Goal: Task Accomplishment & Management: Manage account settings

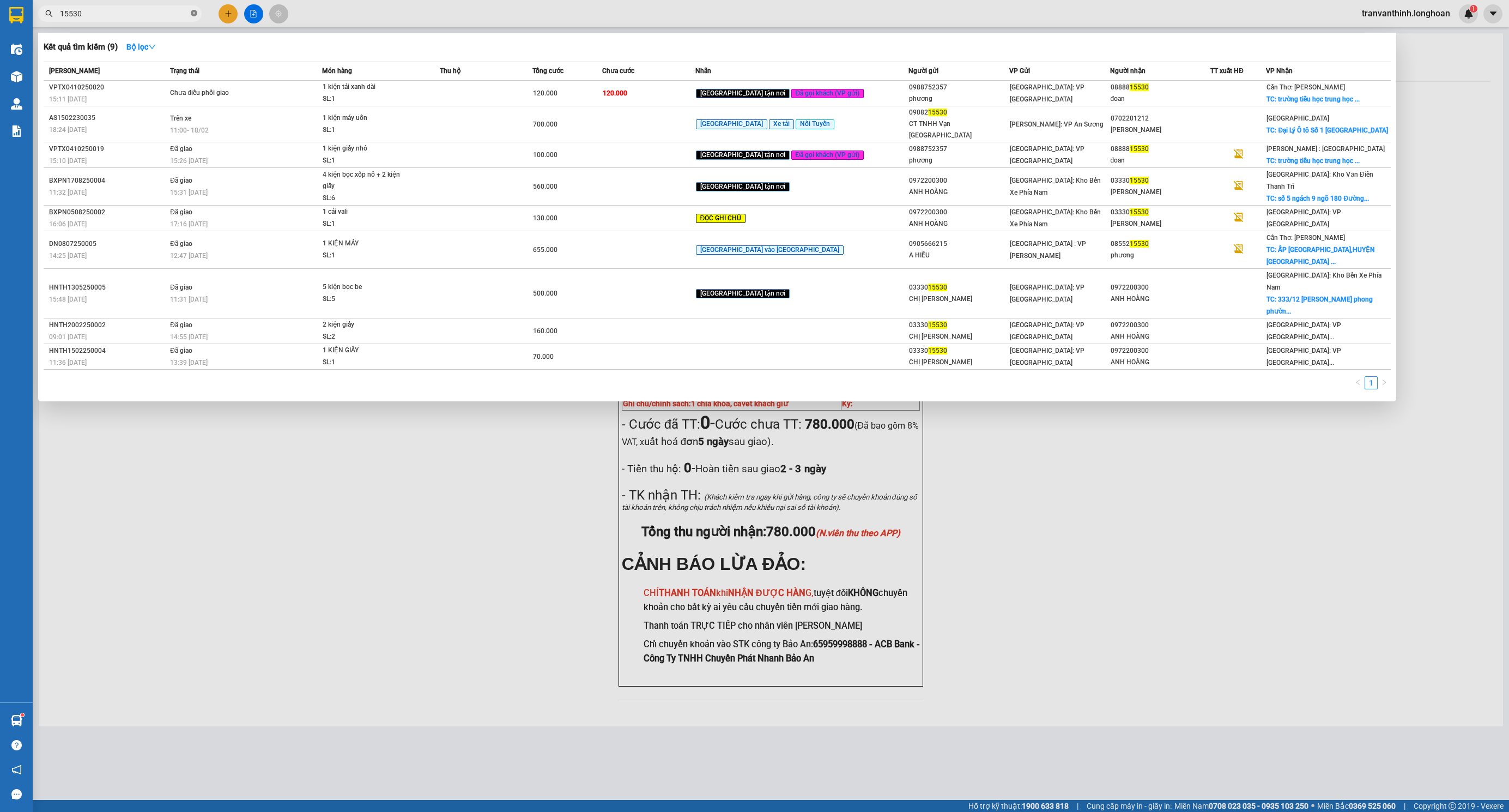
click at [192, 13] on icon "close-circle" at bounding box center [194, 13] width 7 height 7
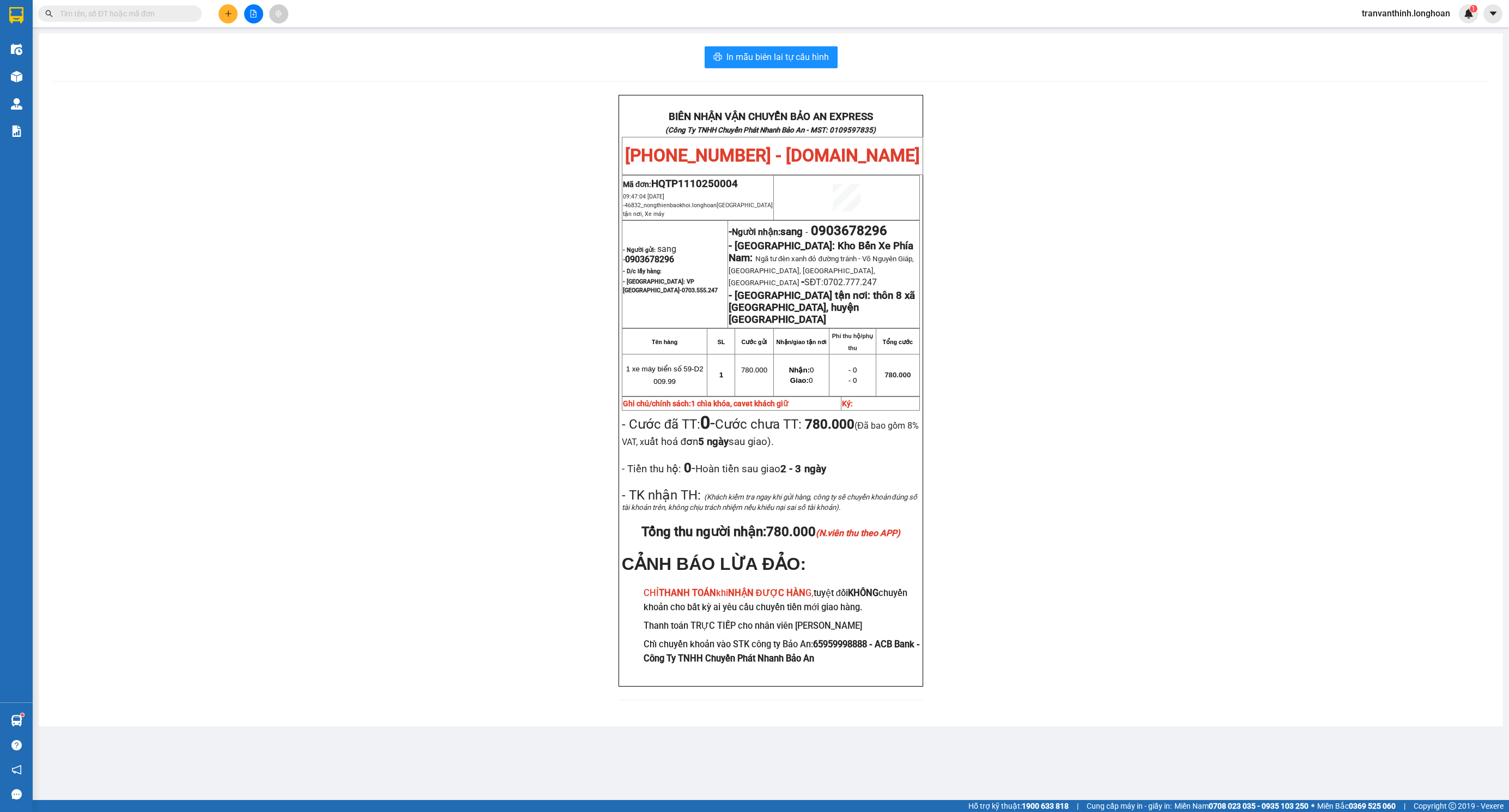
click at [135, 13] on input "text" at bounding box center [125, 13] width 129 height 12
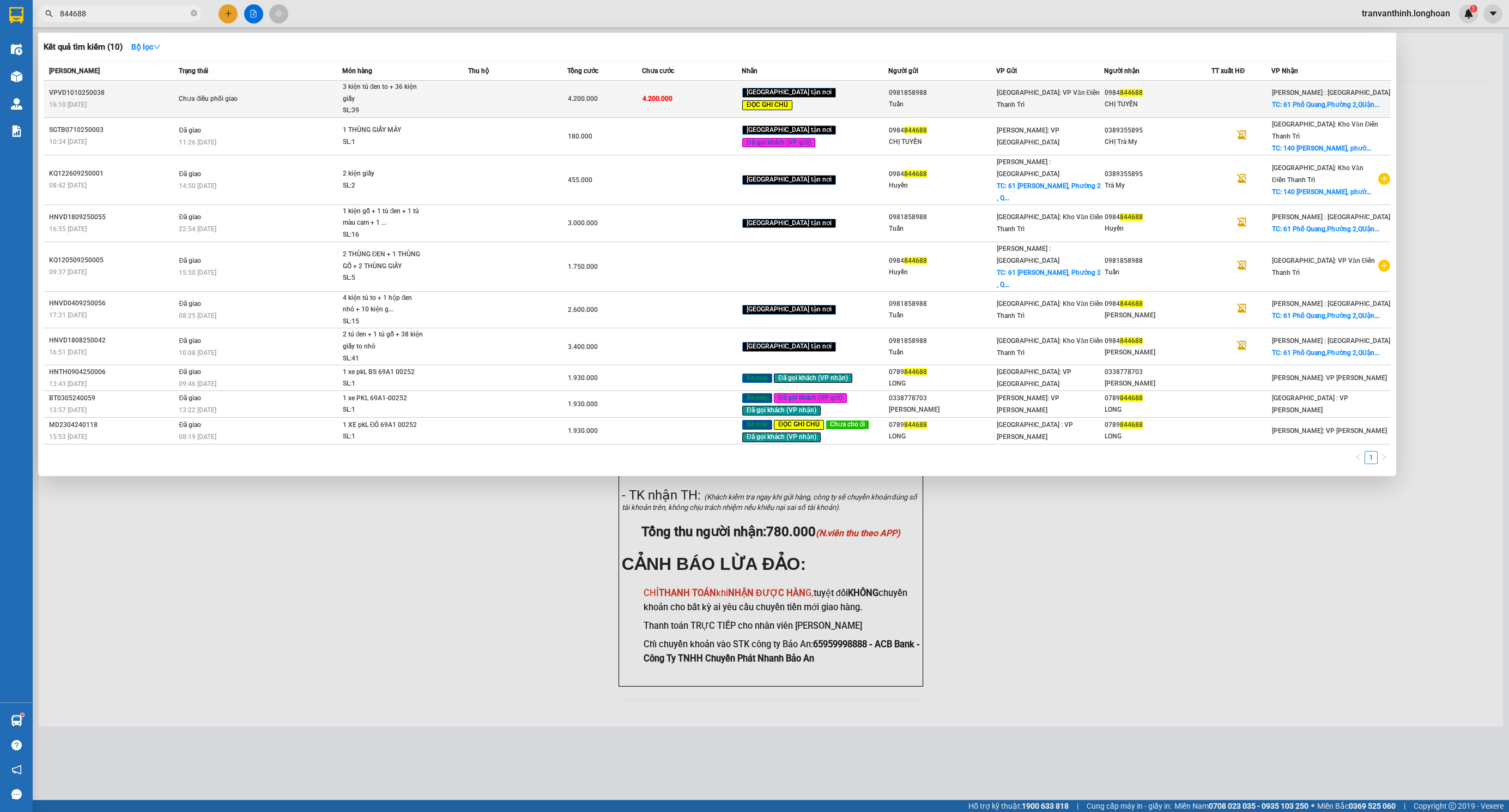
type input "844688"
click at [660, 89] on td "4.200.000" at bounding box center [692, 99] width 99 height 37
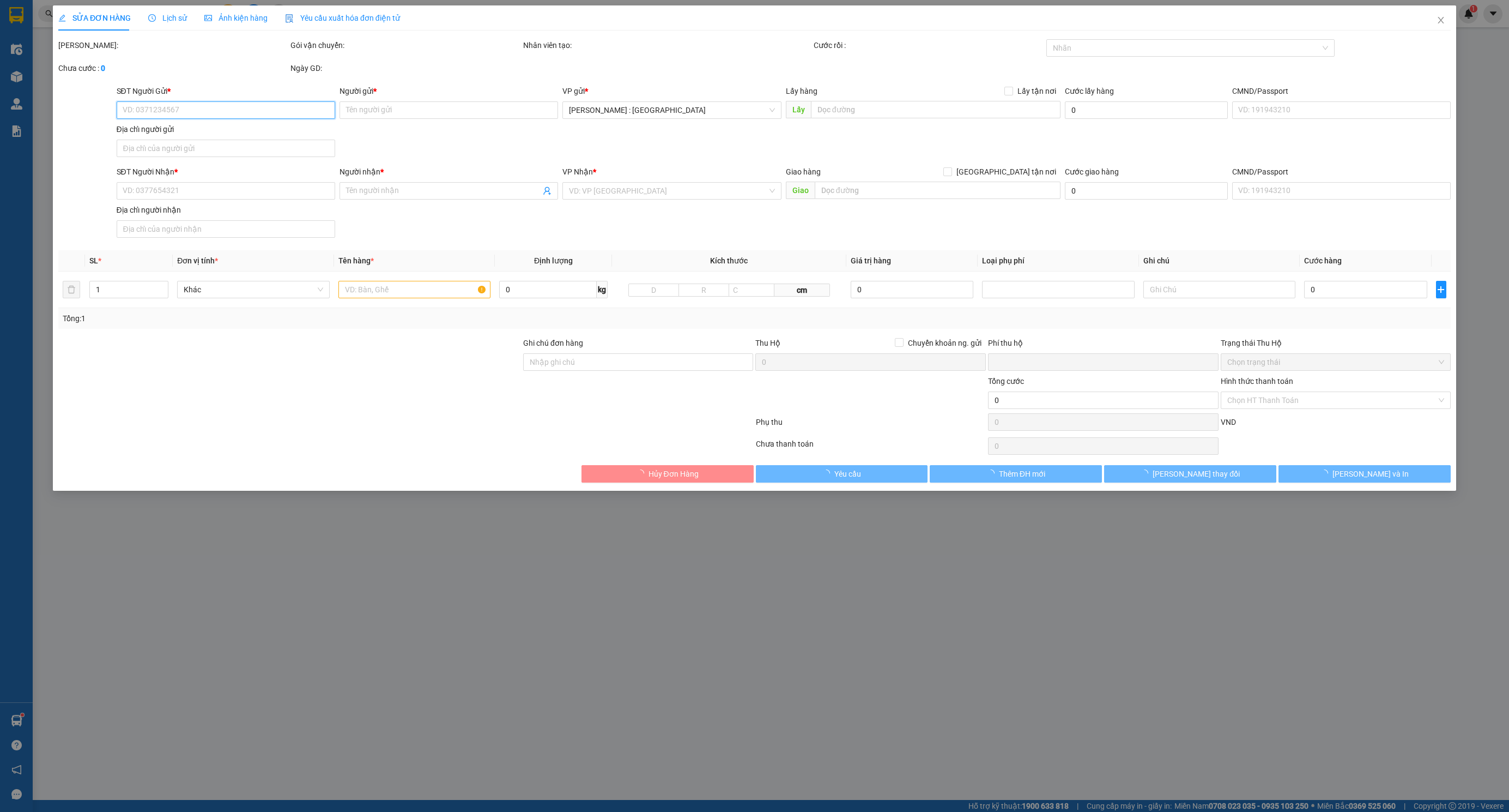
type input "0981858988"
type input "Tuấn"
type input "0984844688"
type input "CHỊ TUYỀN"
checkbox input "true"
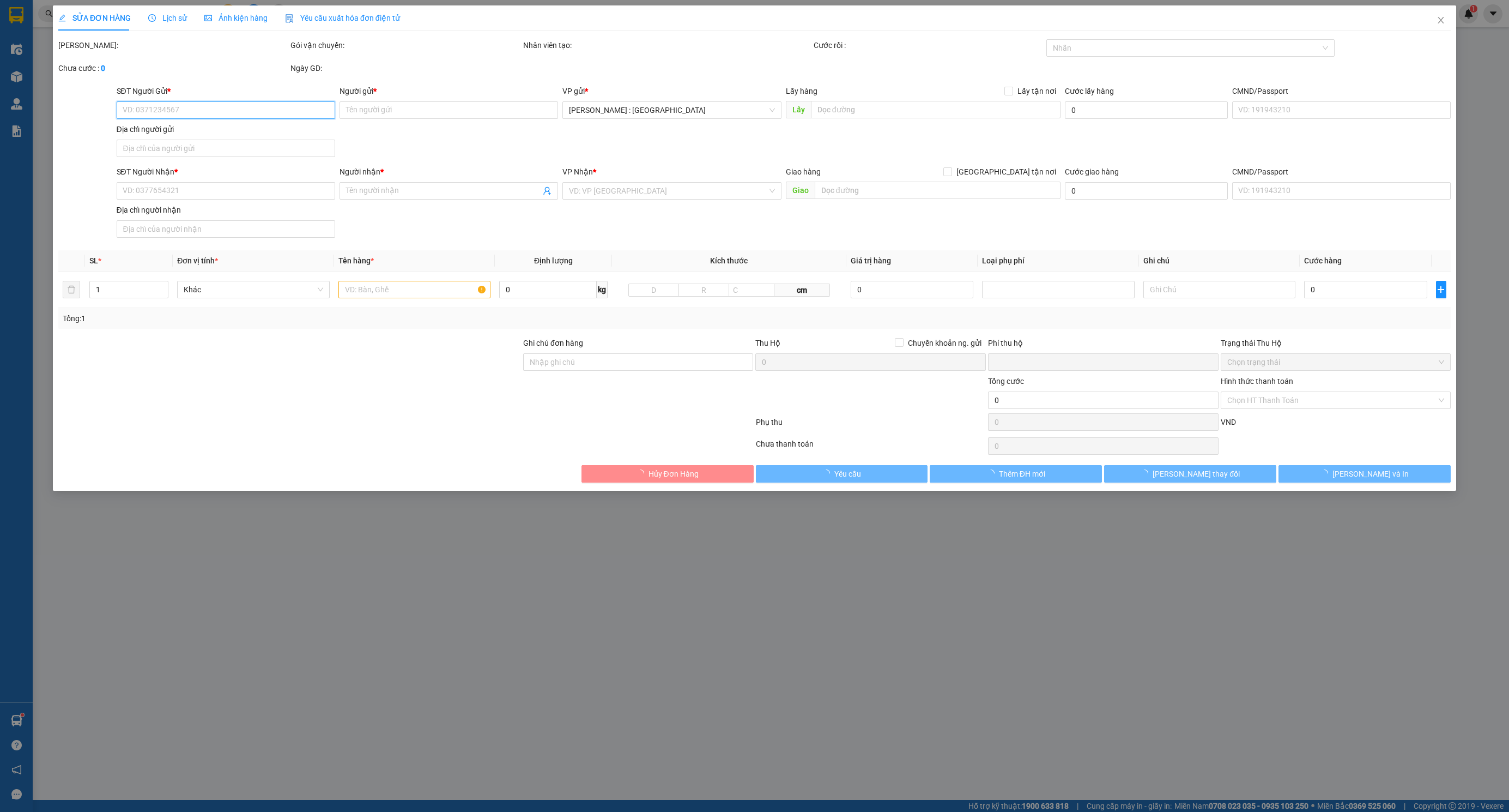
type input "61 Phổ Quang,Phường 2,QUận [GEOGRAPHIC_DATA],HCM"
type input "trước khi đi giao gọi trước cho người nhận để sắp xếp nhận hàng"
type input "0"
type input "4.200.000"
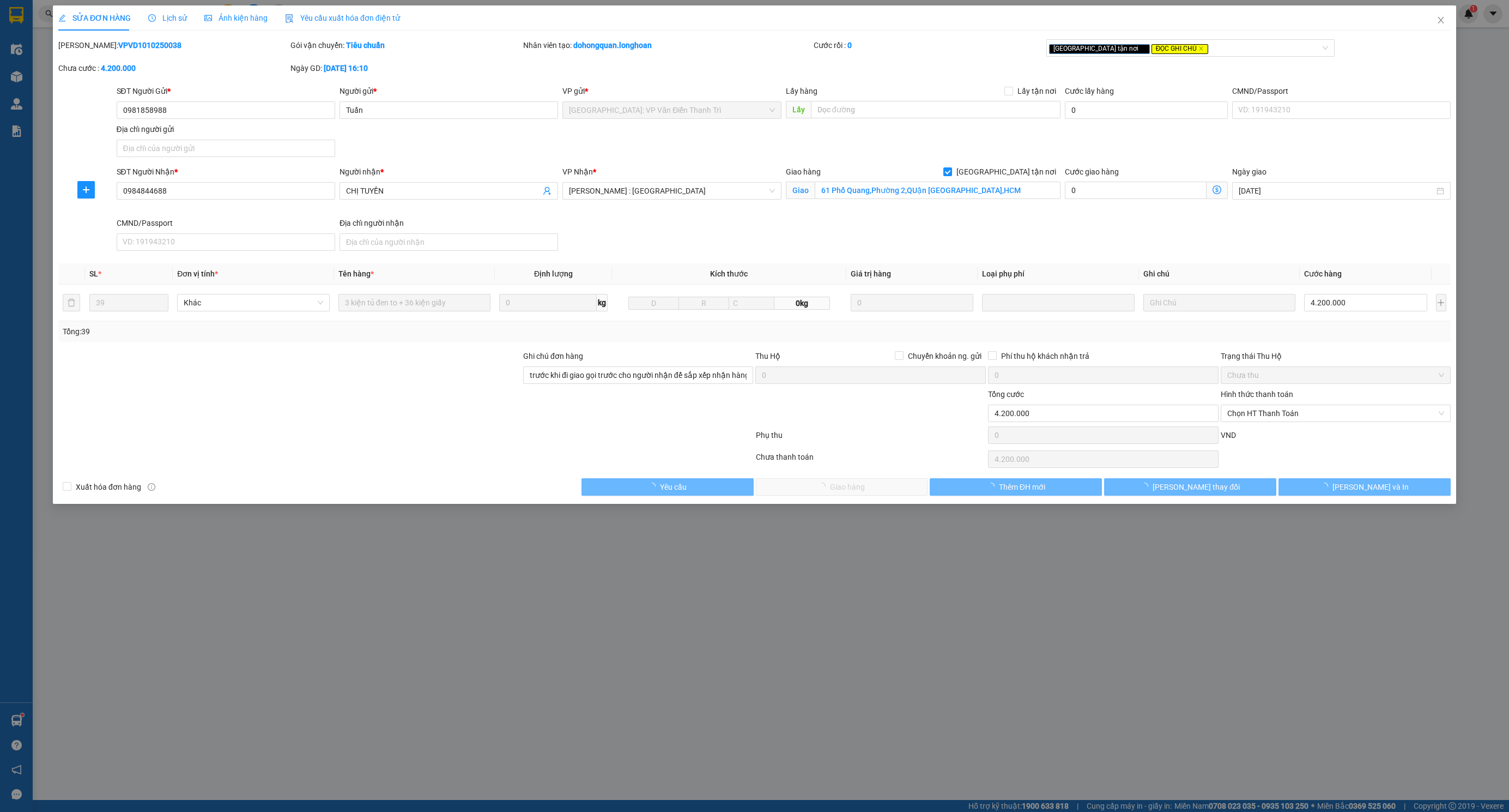
click at [118, 46] on b "VPVD1010250038" at bounding box center [150, 45] width 64 height 9
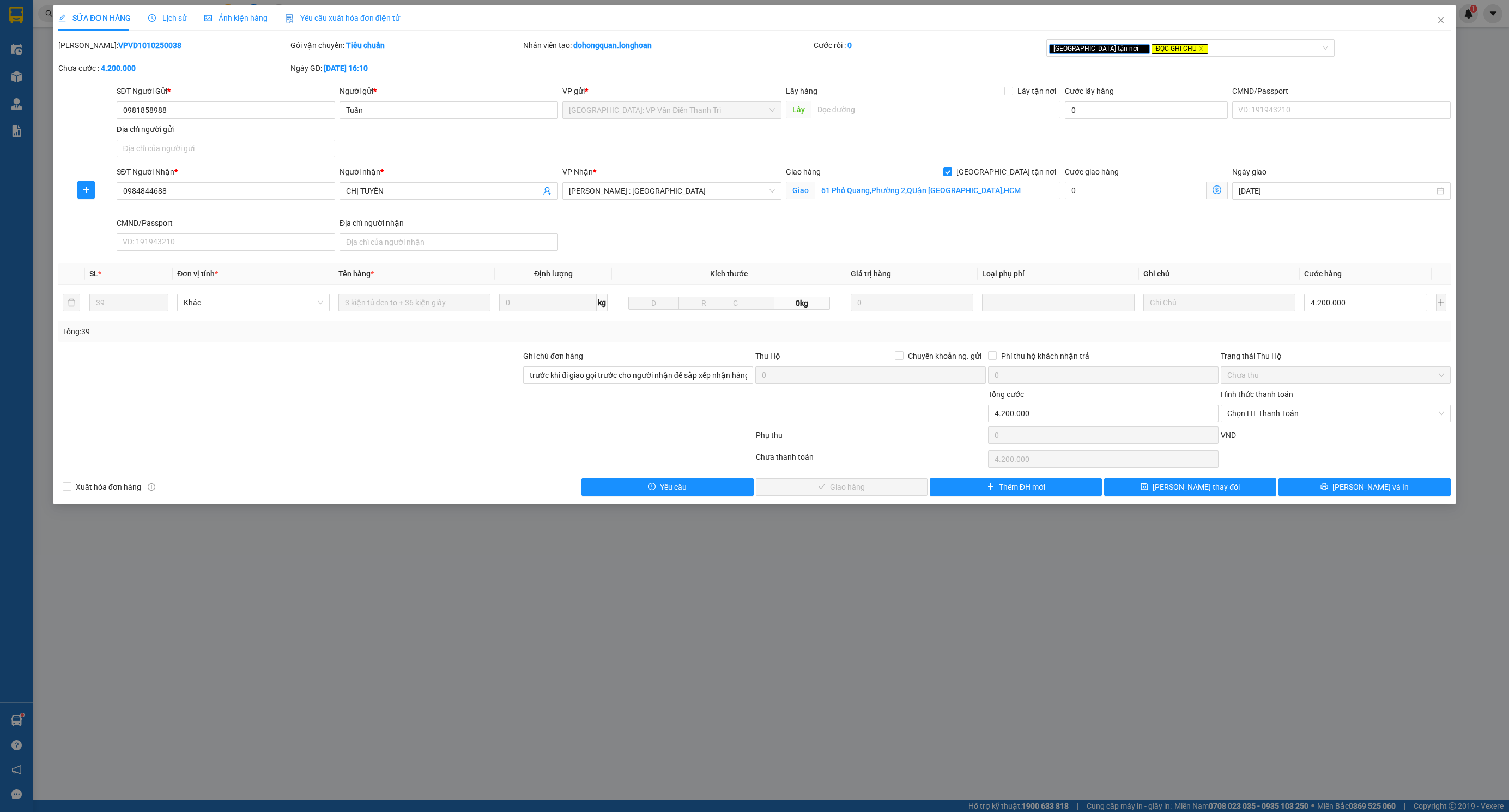
click at [118, 46] on b "VPVD1010250038" at bounding box center [150, 45] width 64 height 9
copy b "VPVD1010250038"
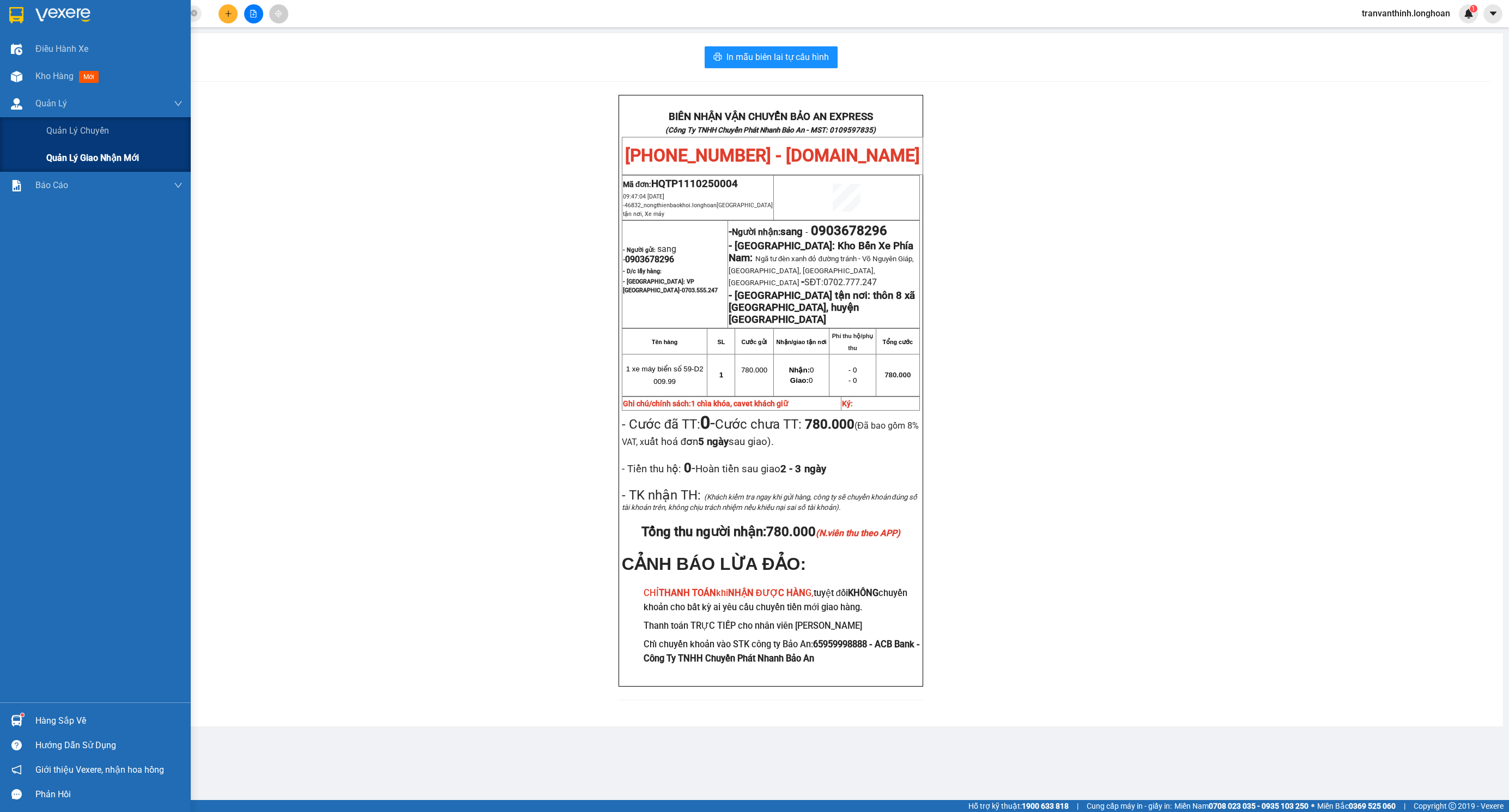
click at [104, 159] on span "Quản lý giao nhận mới" at bounding box center [93, 157] width 93 height 14
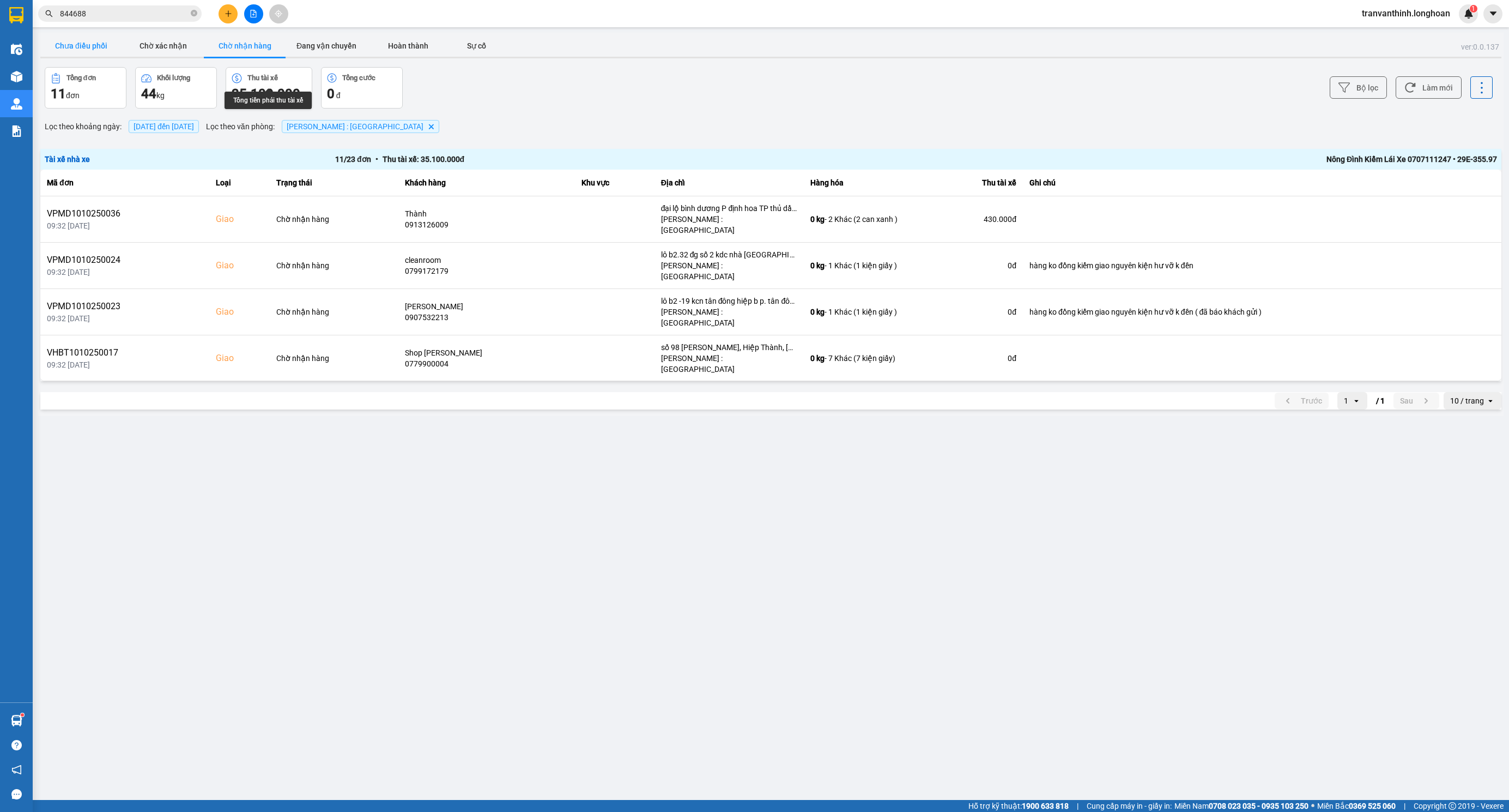
click at [68, 42] on button "Chưa điều phối" at bounding box center [81, 46] width 82 height 22
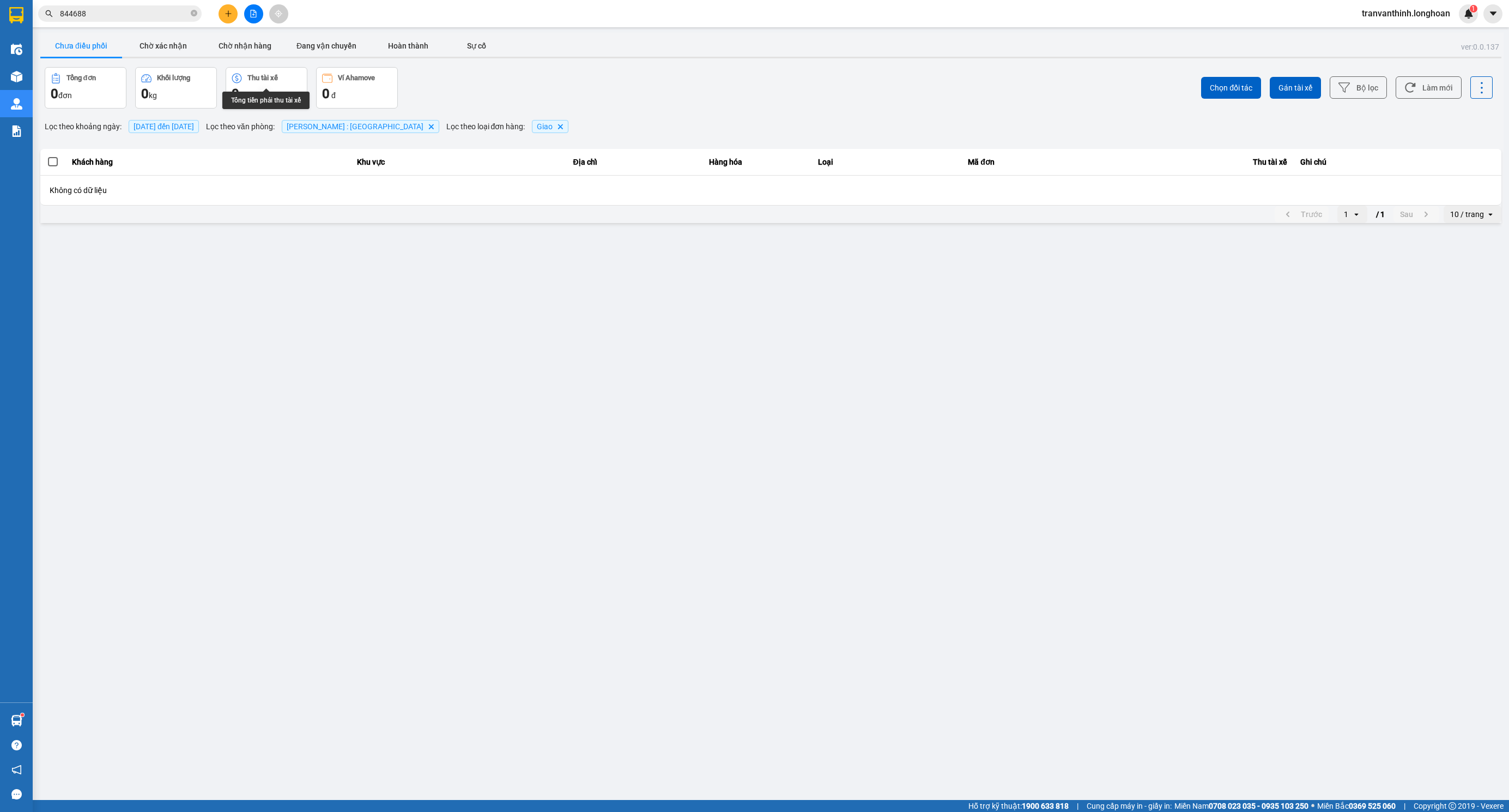
click at [172, 129] on span "[DATE] đến [DATE]" at bounding box center [164, 126] width 60 height 9
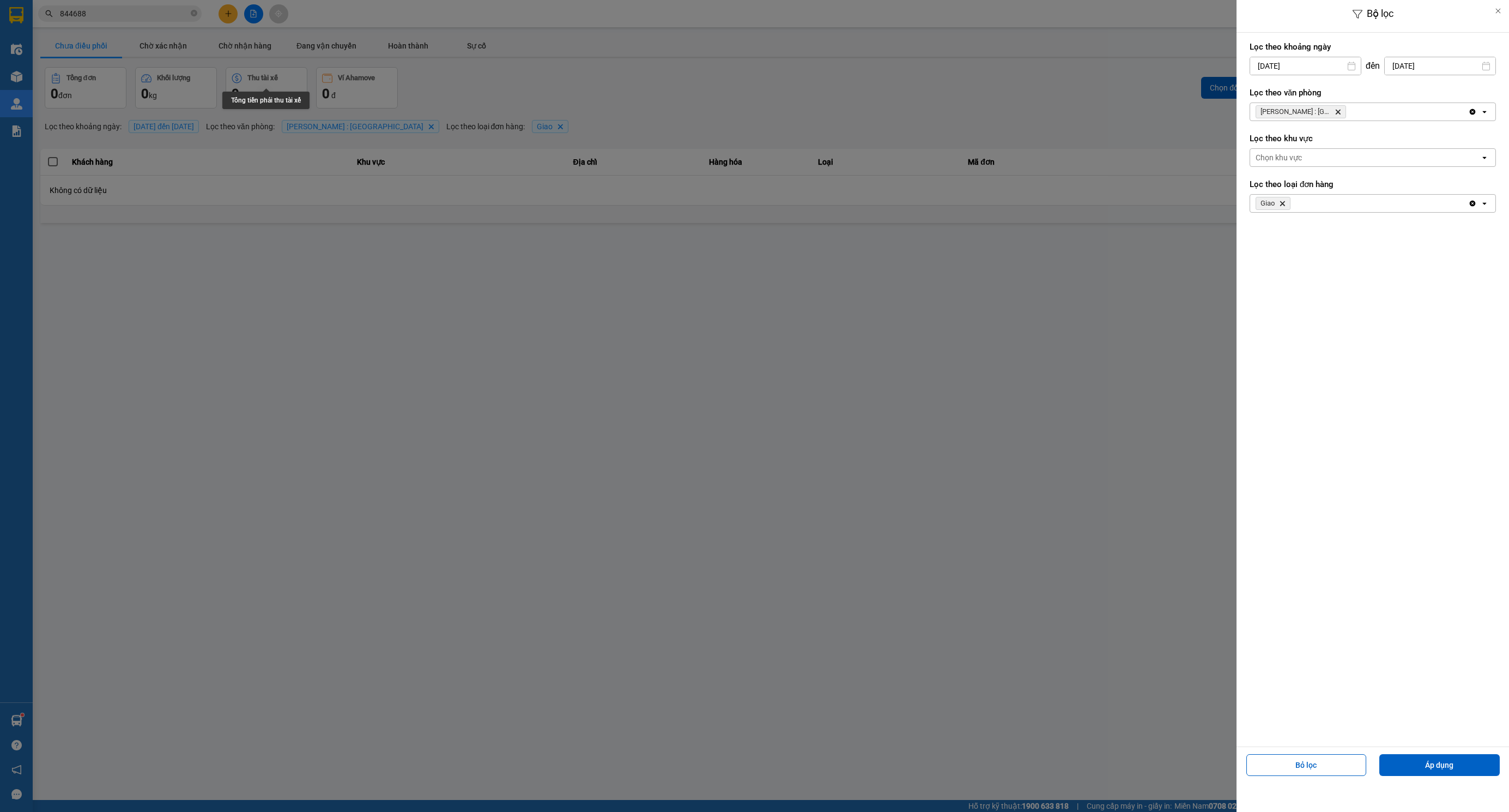
click at [1289, 225] on div "Tổng tiền phải thu tài xế Bộ lọc Lọc theo khoảng [DATE] Press the down arrow ke…" at bounding box center [771, 225] width 1466 height 0
drag, startPoint x: 1253, startPoint y: 90, endPoint x: 1256, endPoint y: 101, distance: 11.4
click at [1253, 90] on icon "Arrow Left" at bounding box center [1255, 93] width 13 height 13
click at [1262, 144] on div "1" at bounding box center [1256, 145] width 15 height 13
type input "[DATE]"
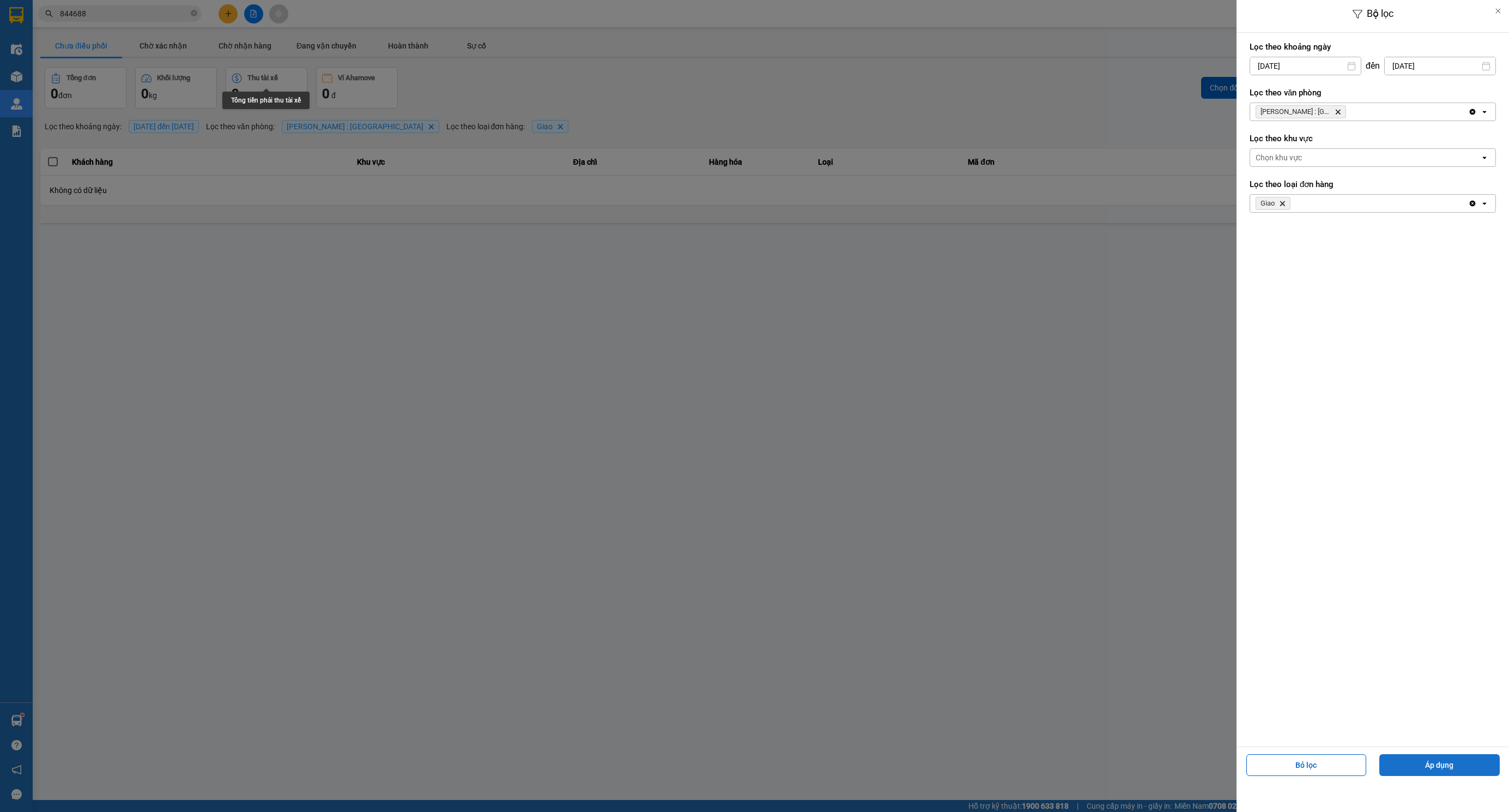
click at [1422, 766] on button "Áp dụng" at bounding box center [1440, 765] width 121 height 22
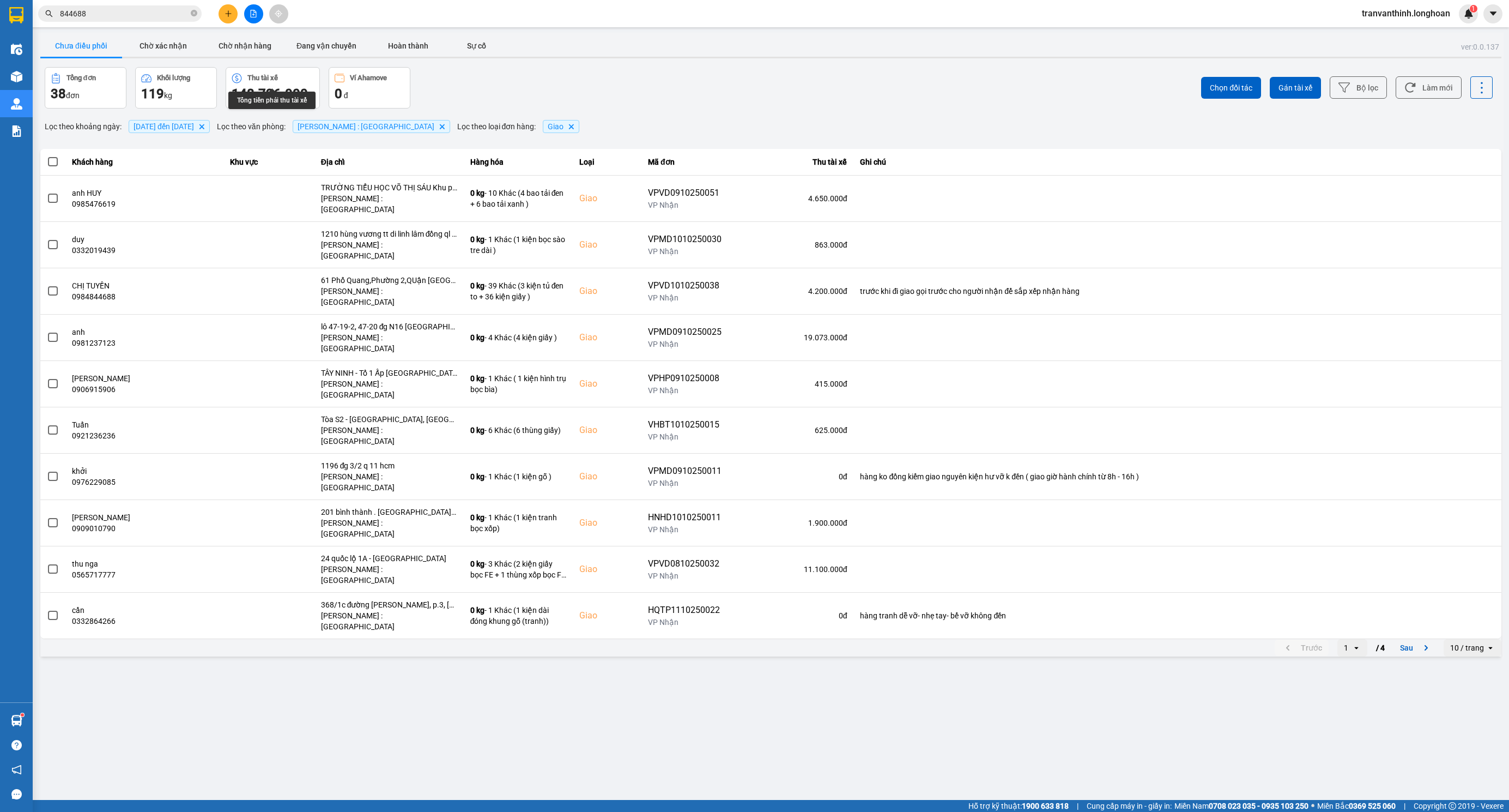
click at [1467, 642] on div "10 / trang" at bounding box center [1467, 647] width 33 height 11
click at [1462, 672] on li "100 / trang" at bounding box center [1473, 665] width 57 height 20
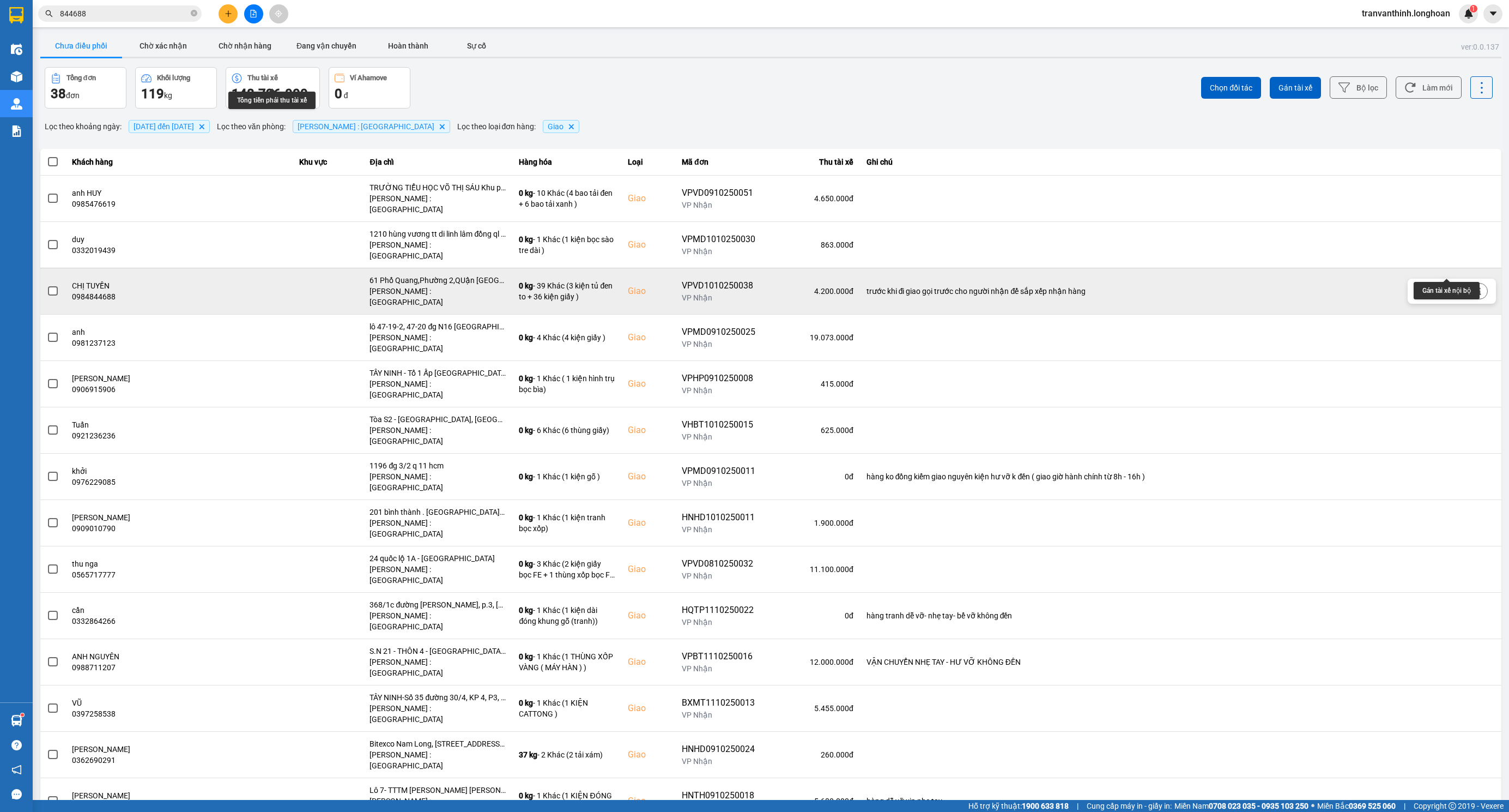
click at [1455, 287] on icon at bounding box center [1458, 290] width 7 height 7
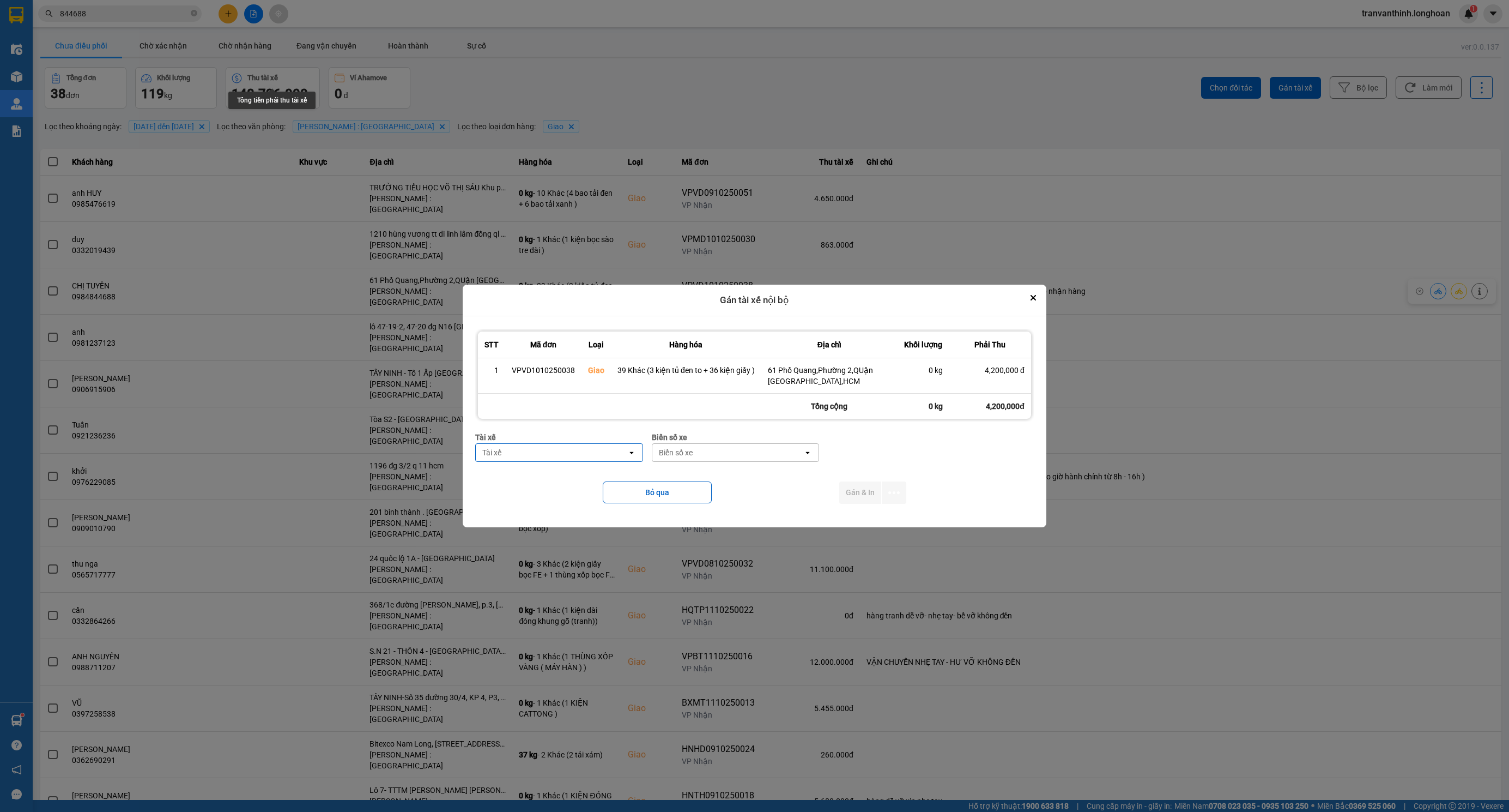
click at [563, 455] on div "Tài xế" at bounding box center [551, 452] width 151 height 17
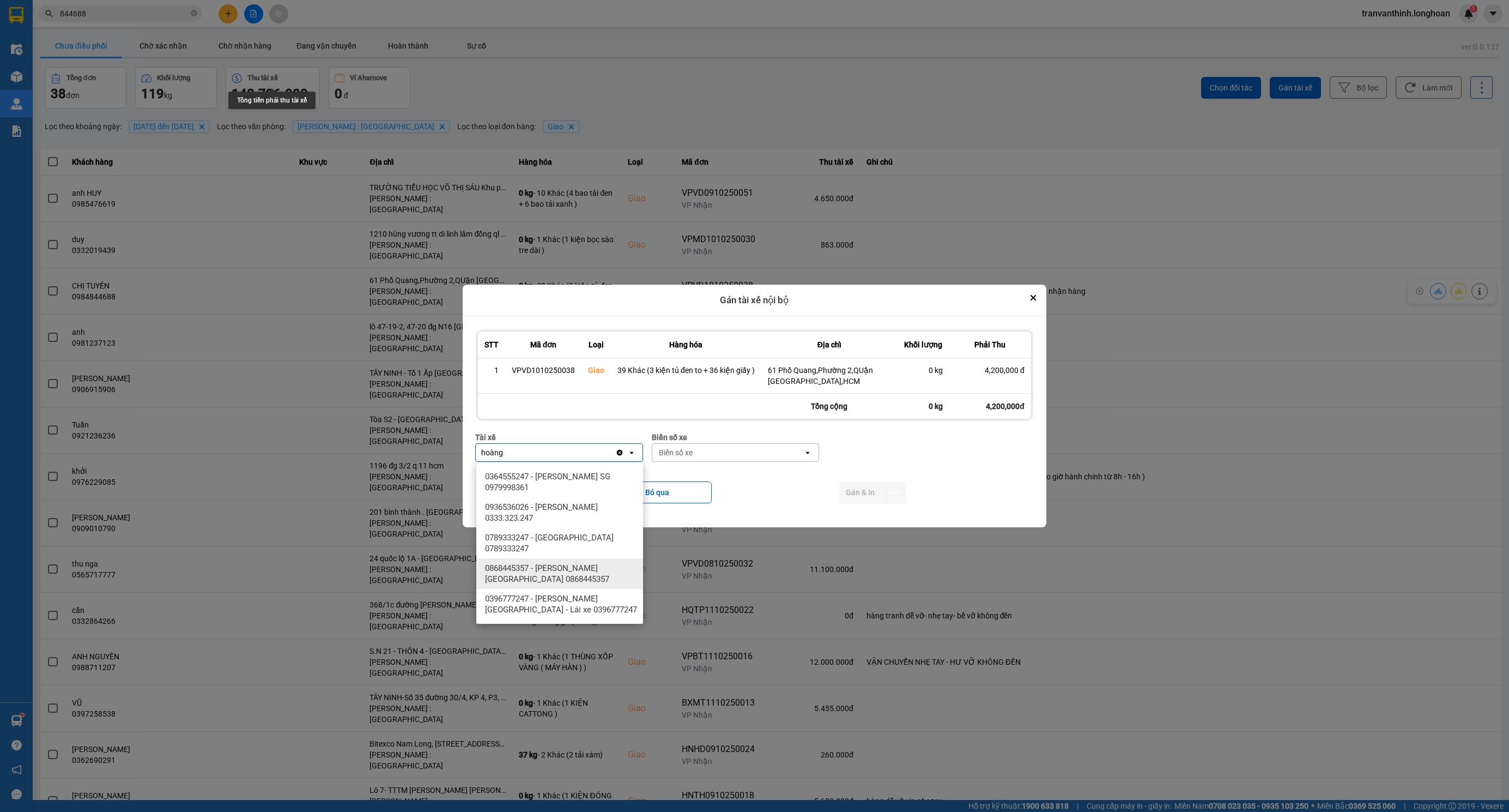
type input "hoàng"
click at [571, 571] on span "0868445357 - [PERSON_NAME][GEOGRAPHIC_DATA] 0868445357" at bounding box center [562, 573] width 154 height 22
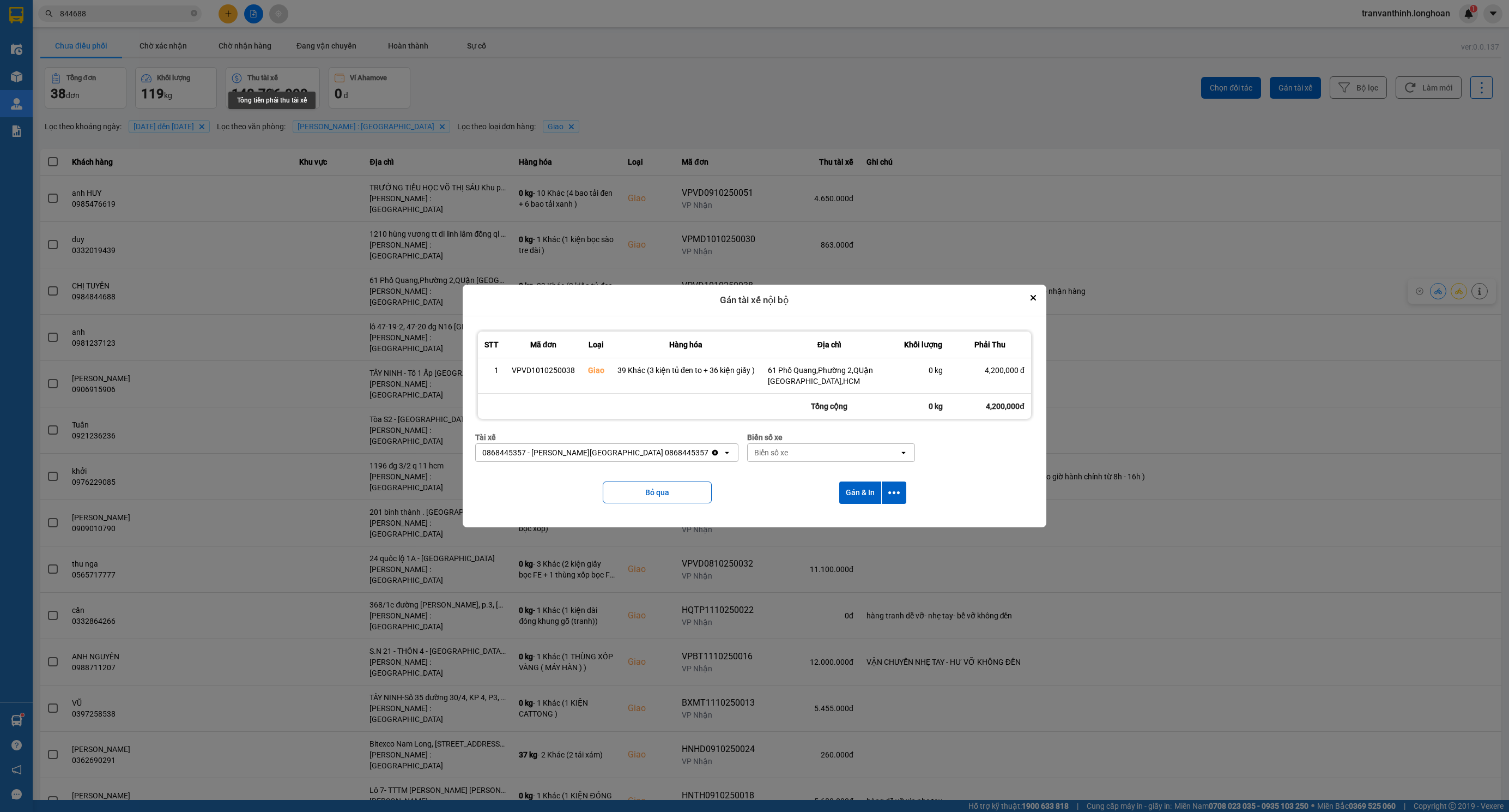
click at [769, 453] on div "Biển số xe" at bounding box center [823, 452] width 151 height 17
type input "5506"
click at [751, 479] on div "29E-355.06" at bounding box center [779, 476] width 167 height 20
click at [896, 491] on icon "dialog" at bounding box center [894, 492] width 11 height 11
click at [855, 520] on span "Chỉ gán tài" at bounding box center [851, 522] width 36 height 11
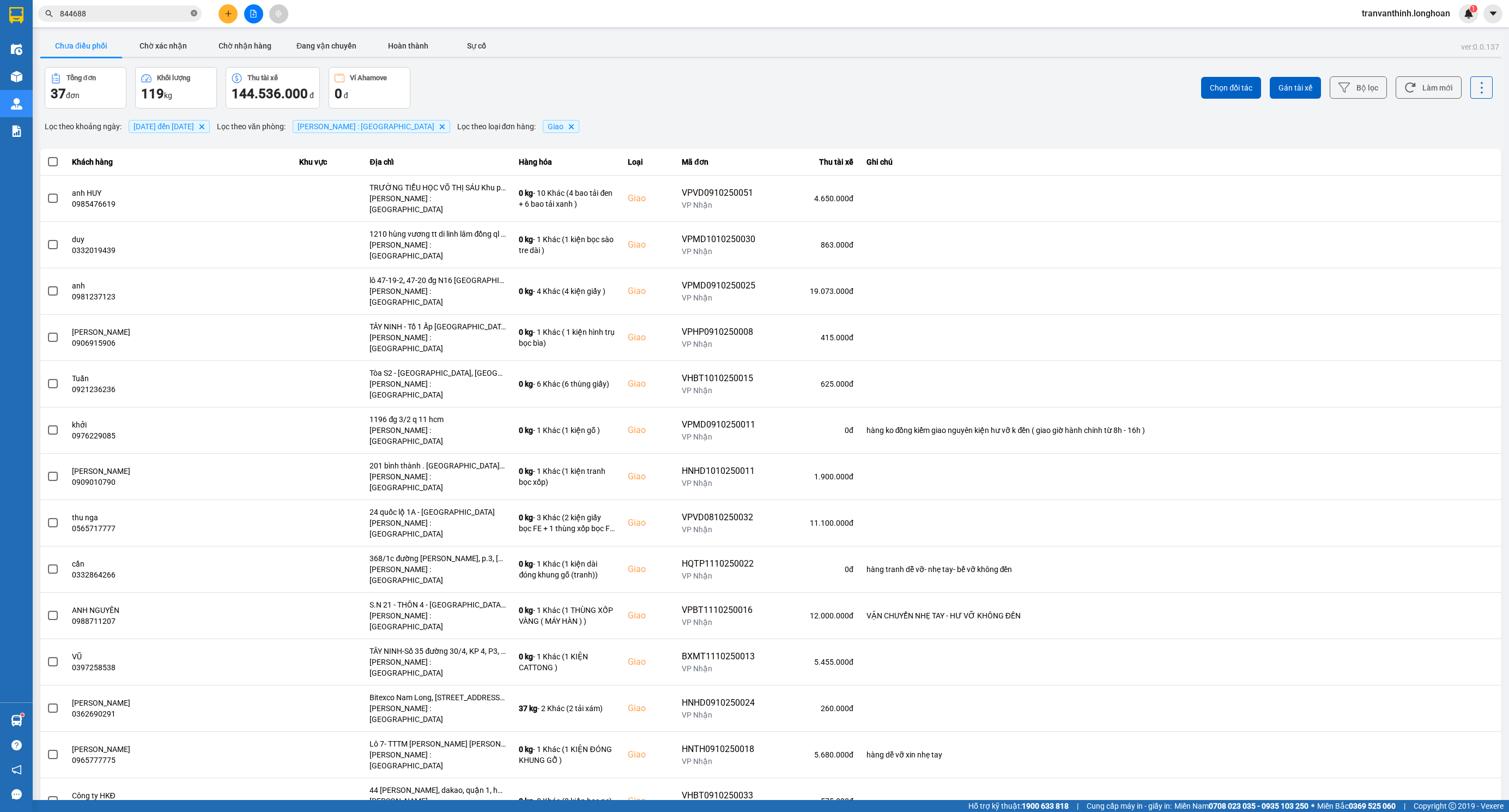
click at [193, 13] on icon "close-circle" at bounding box center [194, 13] width 7 height 7
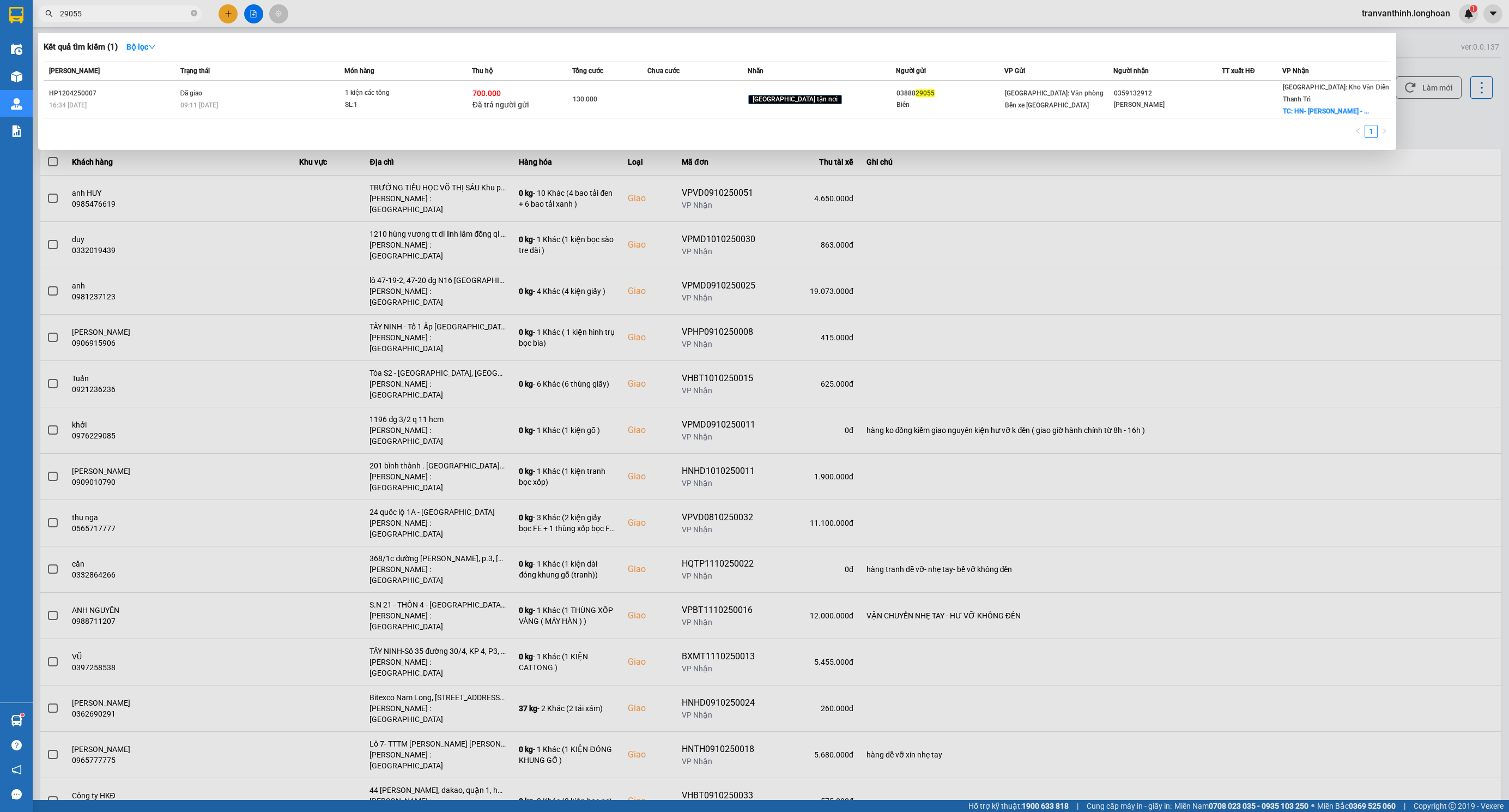
click at [144, 14] on input "29055" at bounding box center [125, 13] width 129 height 12
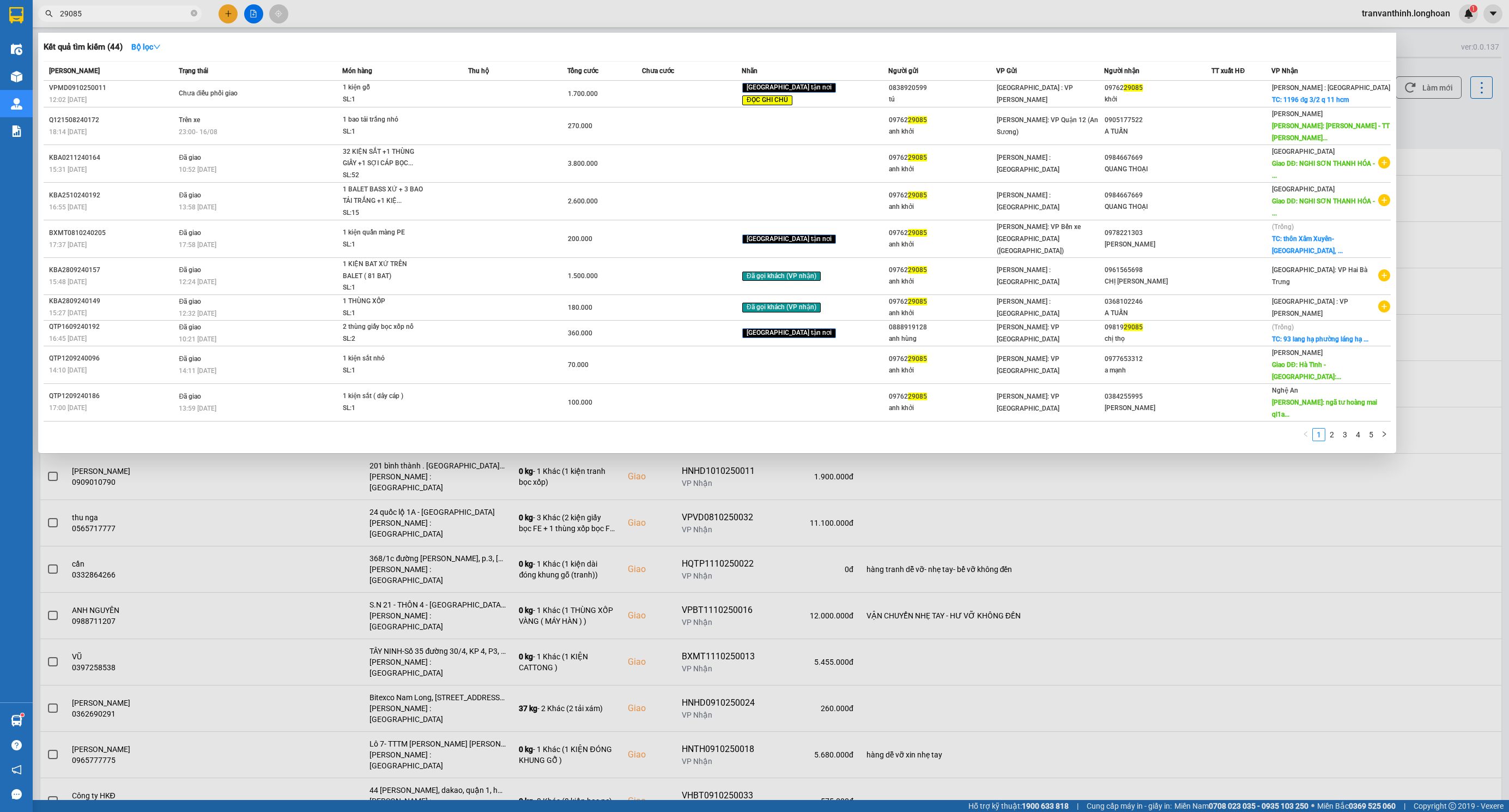
type input "29085"
click at [674, 74] on span "Chưa cước" at bounding box center [658, 70] width 32 height 7
click at [728, 90] on td at bounding box center [692, 94] width 99 height 27
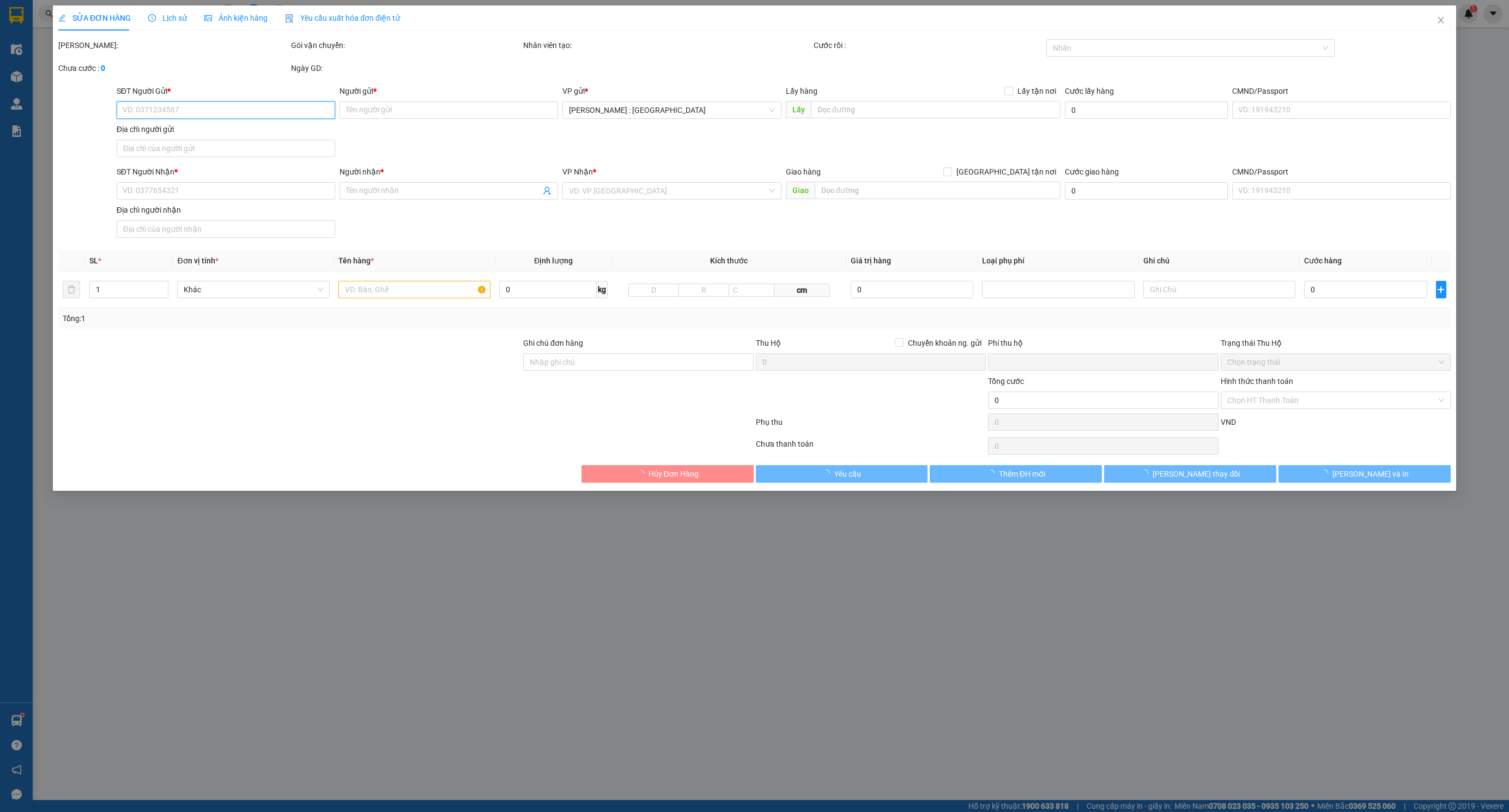
type input "0838920599"
type input "tú"
type input "0976229085"
type input "khởi"
checkbox input "true"
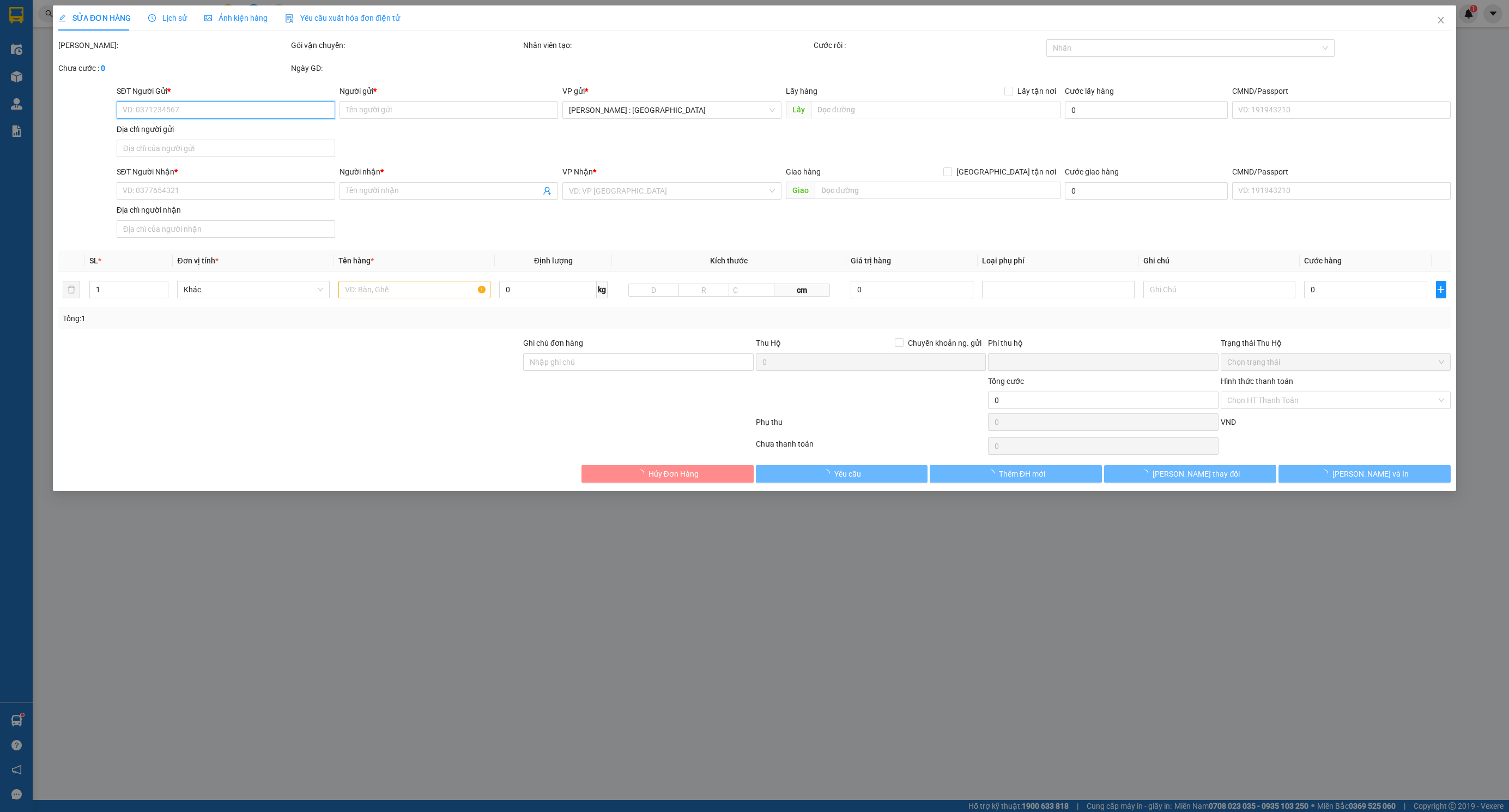
type input "1196 đg 3/2 q 11 hcm"
type input "hàng ko đồng kiểm giao nguyên kiện hư vỡ k đền ( giao giờ hành chính từ 8h - 16…"
type input "0"
type input "1.700.000"
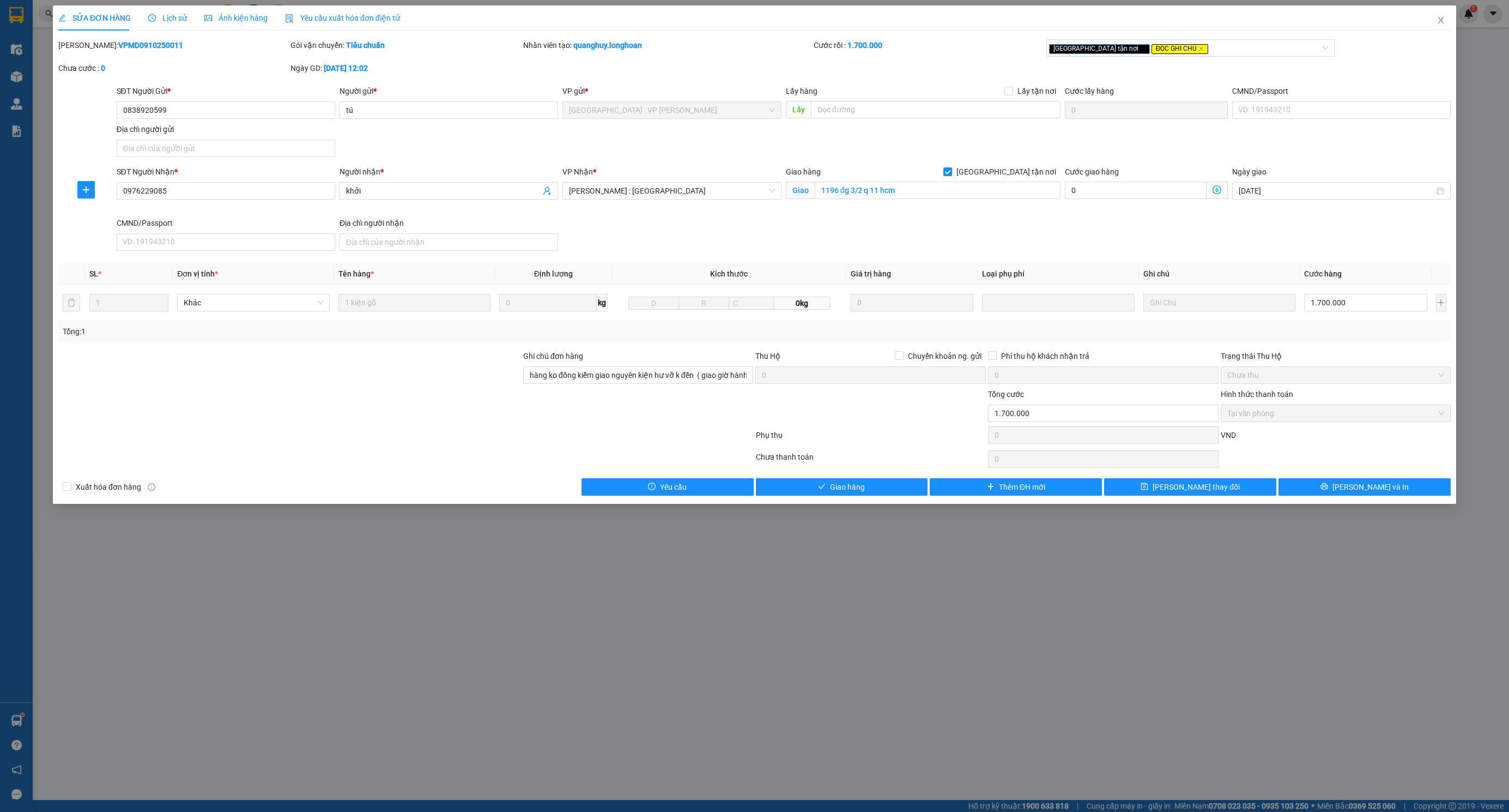
click at [119, 50] on div "[PERSON_NAME]: VPMD0910250011" at bounding box center [174, 45] width 231 height 12
click at [121, 51] on div "[PERSON_NAME]: VPMD0910250011" at bounding box center [174, 45] width 231 height 12
copy b "VPMD0910250011"
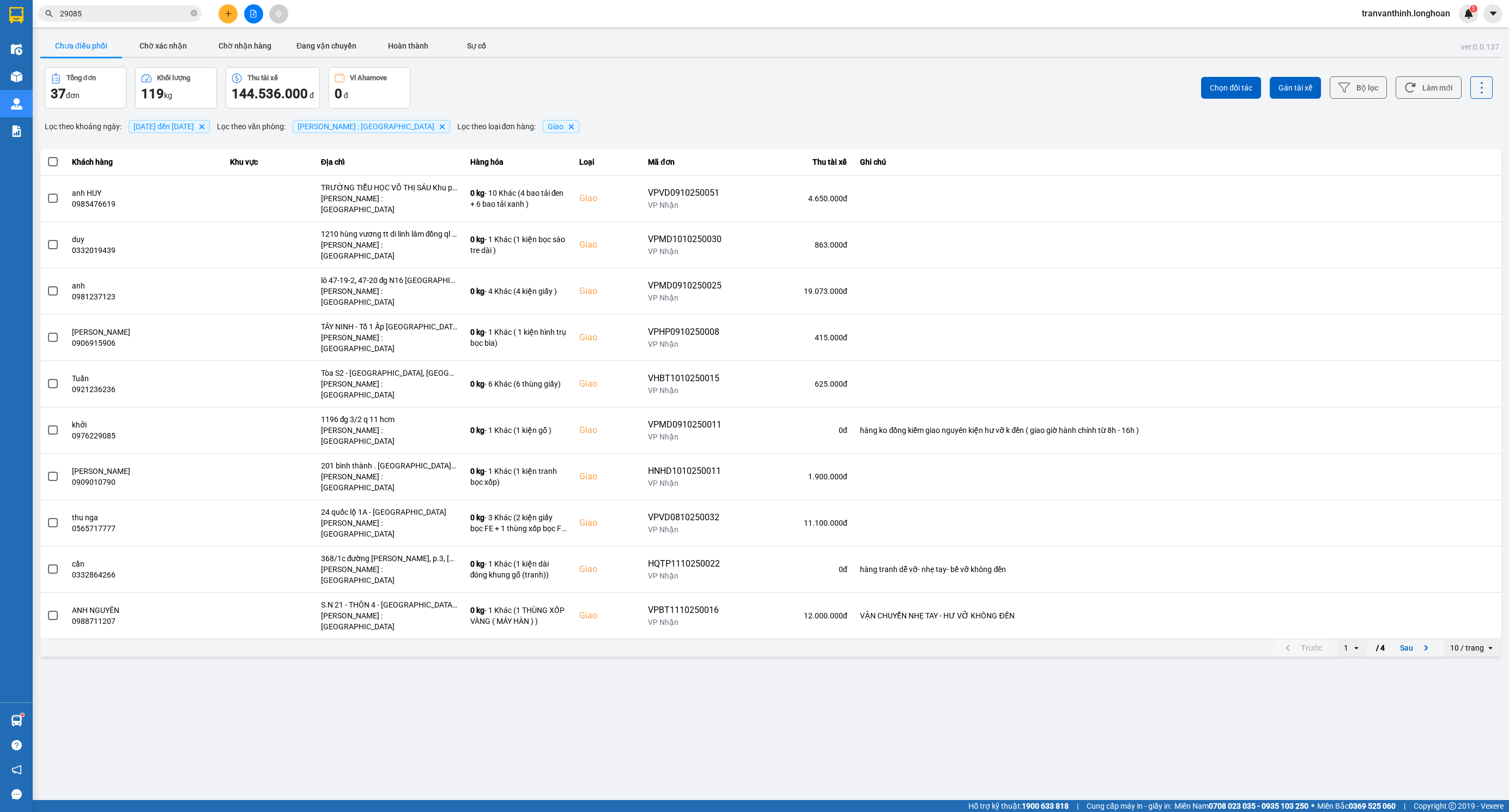
click at [1458, 642] on div "10 / trang" at bounding box center [1467, 647] width 33 height 11
click at [1476, 672] on li "100 / trang" at bounding box center [1473, 665] width 57 height 20
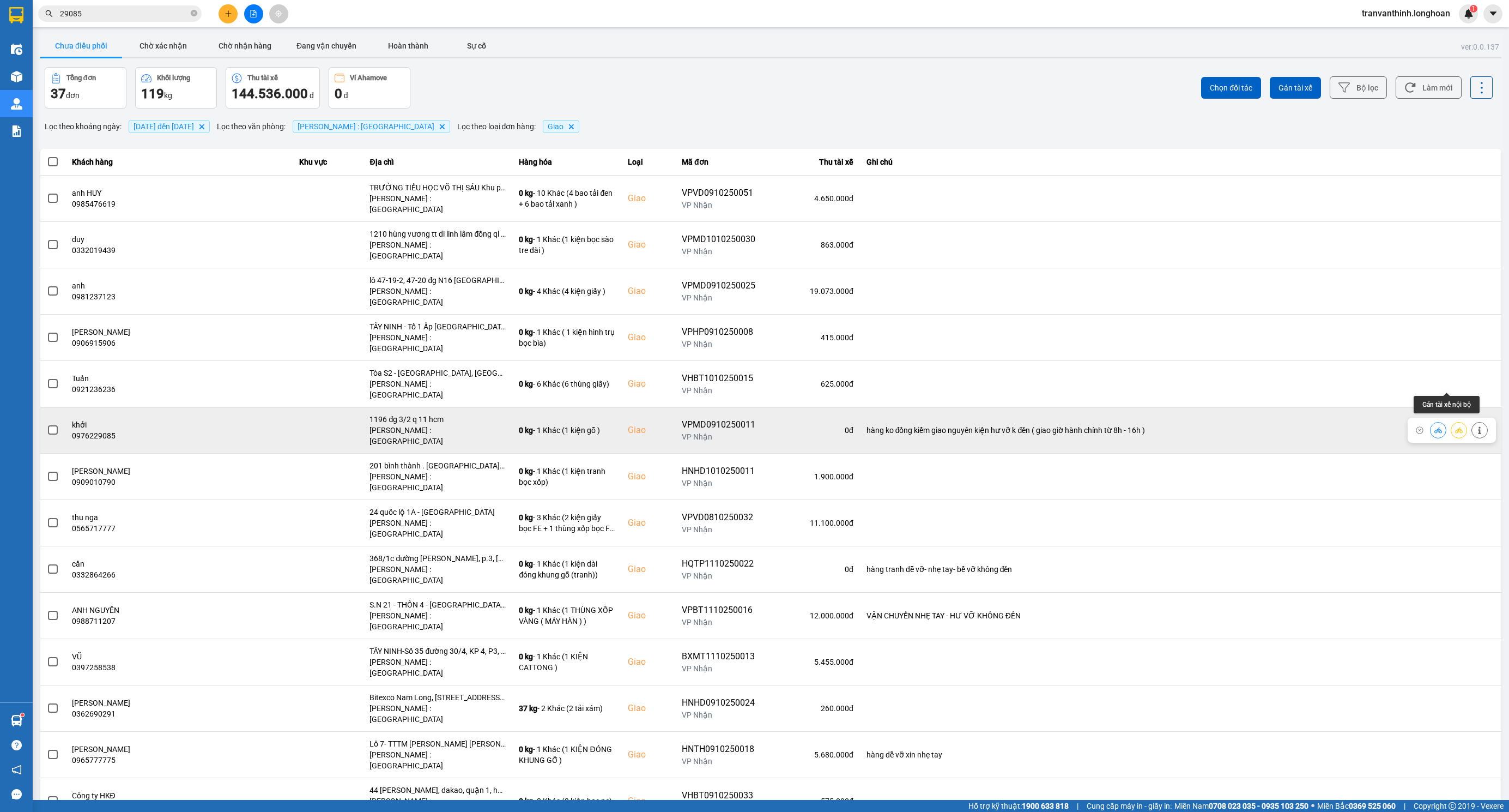
click at [1455, 426] on icon at bounding box center [1458, 430] width 7 height 7
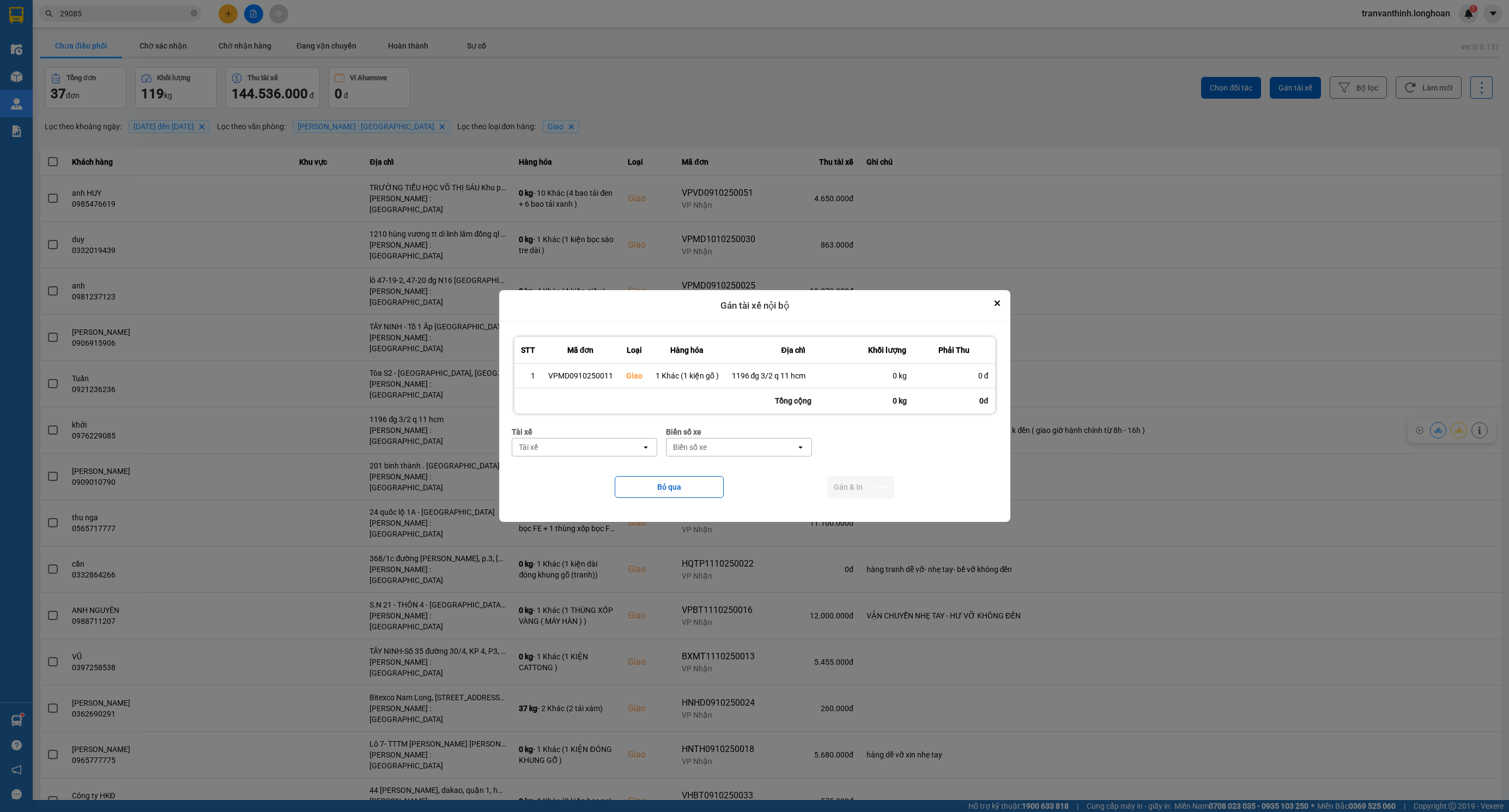
click at [587, 447] on div "Tài xế" at bounding box center [576, 447] width 130 height 17
type input "hoa"
type input "ngf"
click at [587, 450] on div "Tài xế" at bounding box center [576, 447] width 130 height 17
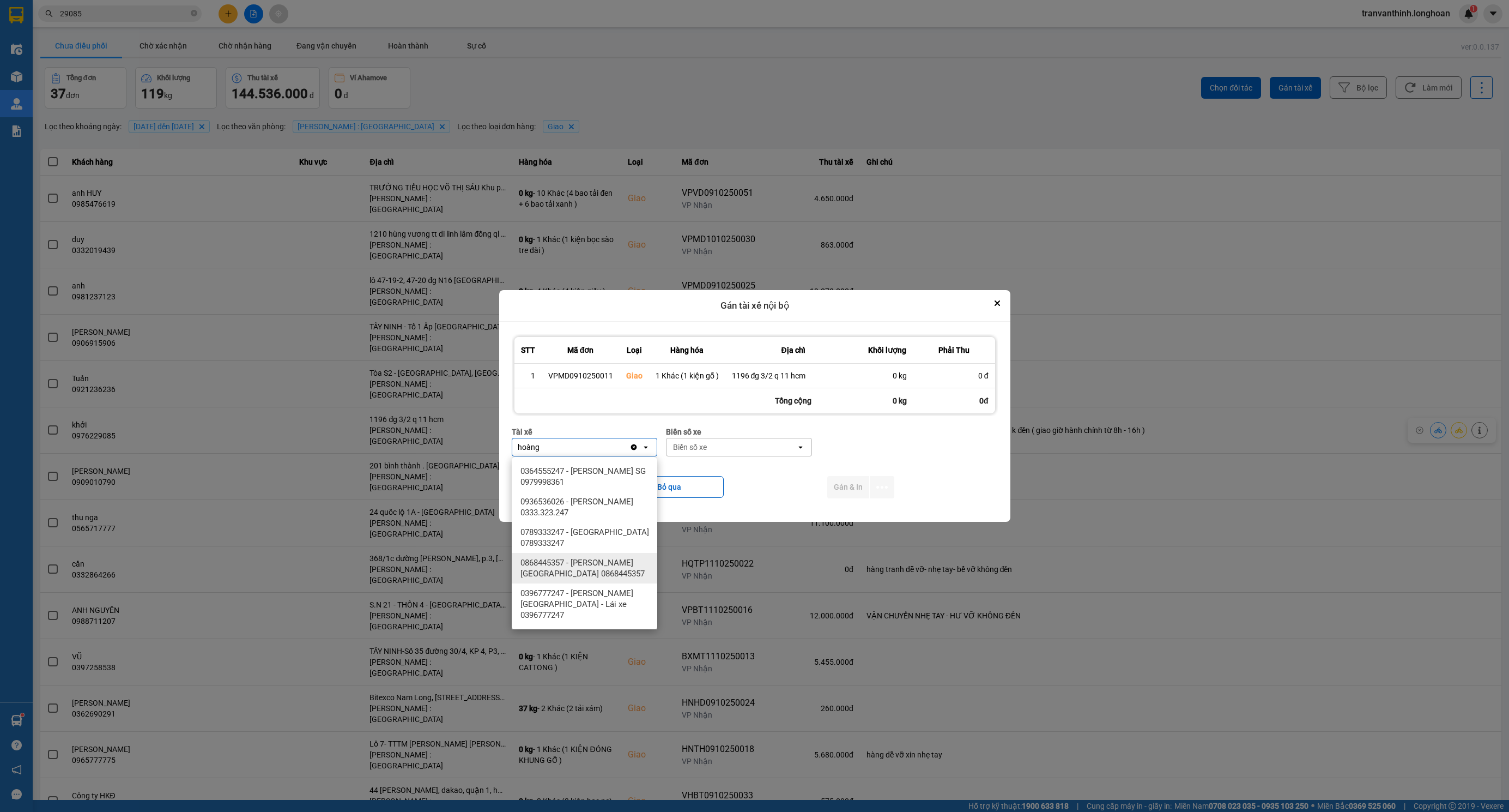
type input "hoàng"
click at [619, 565] on span "0868445357 - [PERSON_NAME][GEOGRAPHIC_DATA] 0868445357" at bounding box center [586, 567] width 132 height 22
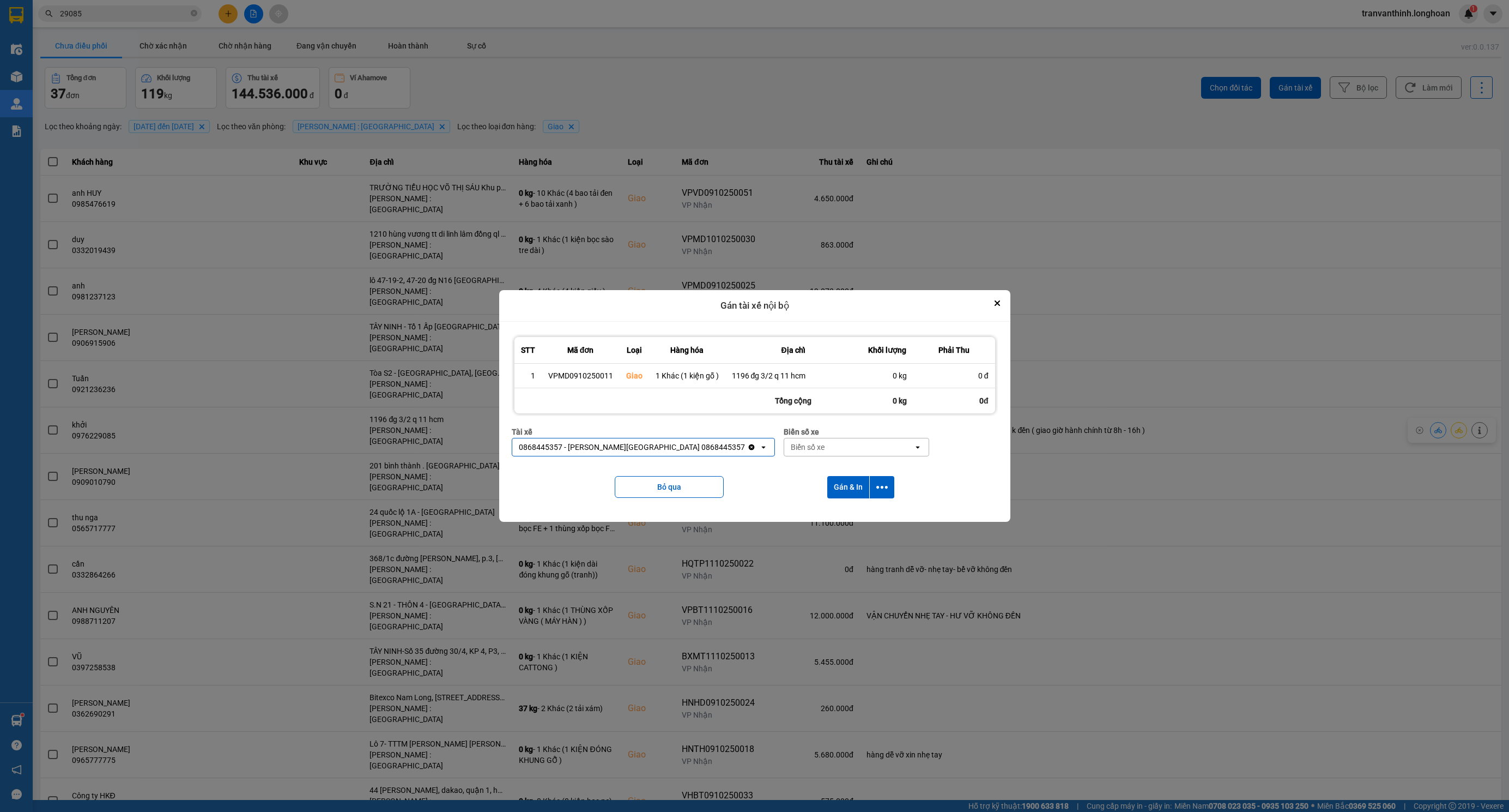
click at [784, 447] on div "Biển số xe" at bounding box center [849, 447] width 130 height 17
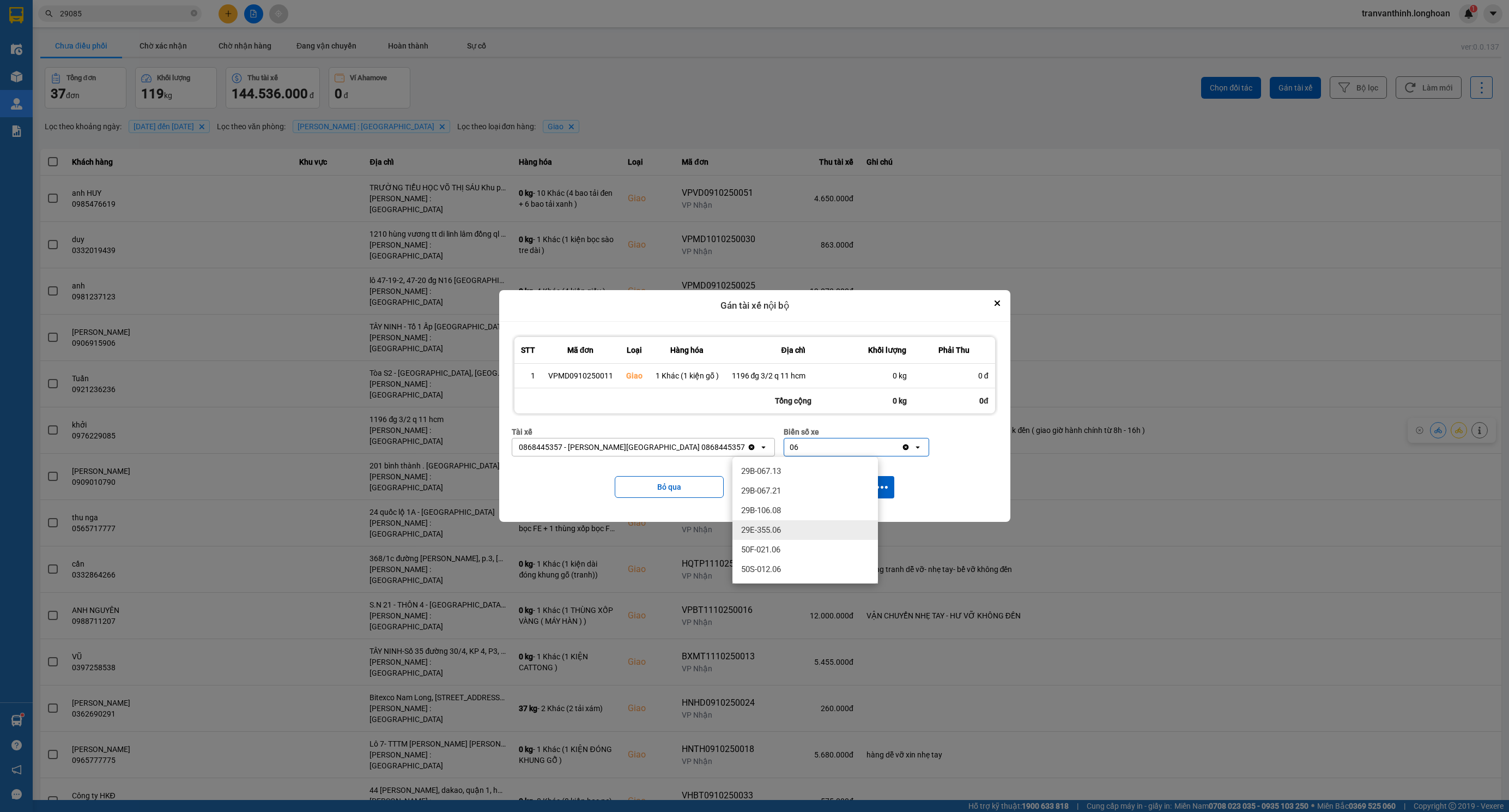
type input "06"
click at [788, 530] on div "29E-355.06" at bounding box center [805, 530] width 146 height 20
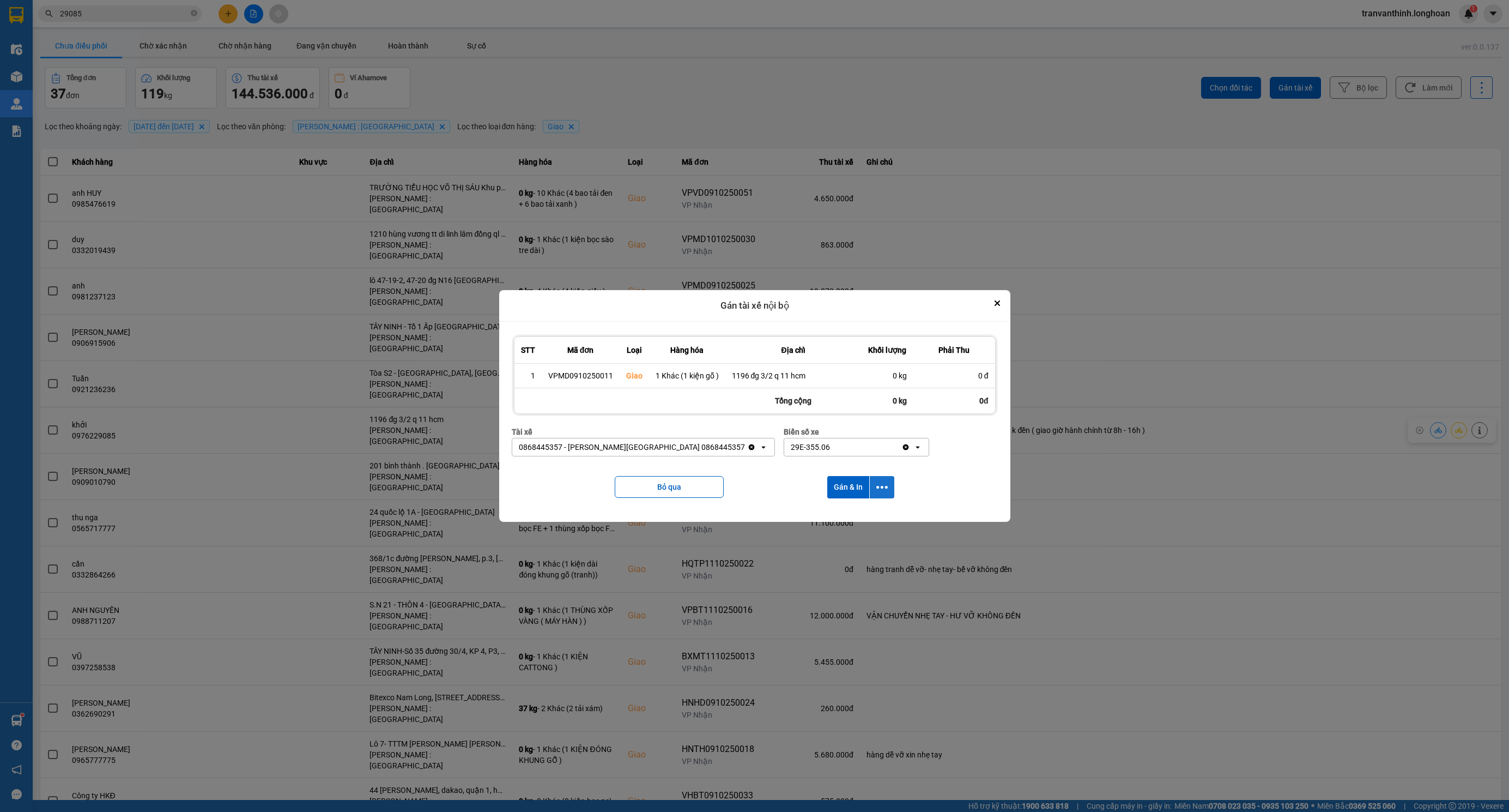
click at [880, 483] on icon "dialog" at bounding box center [882, 487] width 11 height 11
click at [836, 512] on span "Chỉ gán tài" at bounding box center [839, 517] width 36 height 11
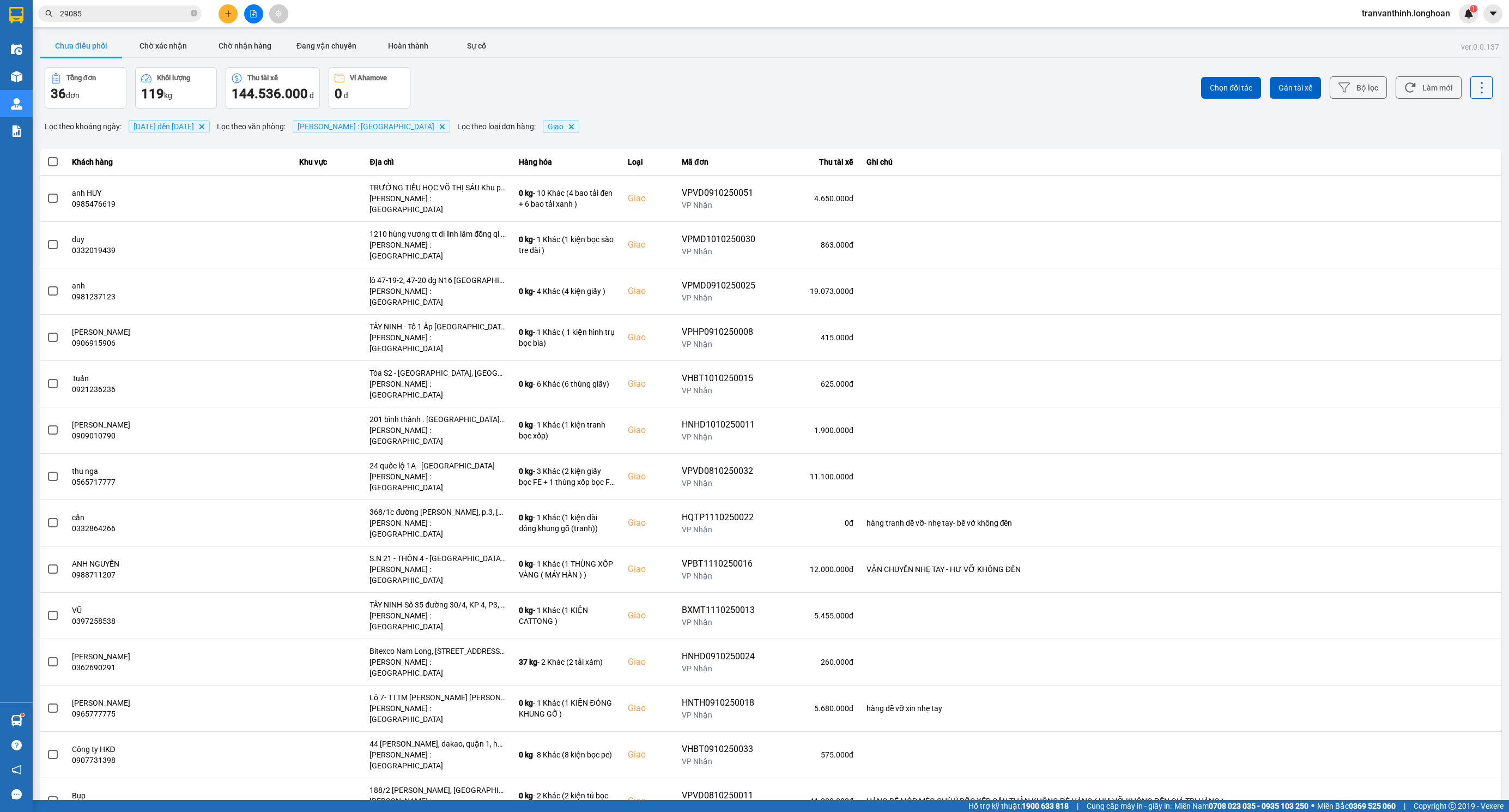
click at [664, 106] on div "Tổng đơn 36 đơn Khối lượng 119 kg Thu tài xế 144.536.000 đ Ví Ahamove 0 đ" at bounding box center [407, 87] width 725 height 42
